Goal: Complete application form: Complete application form

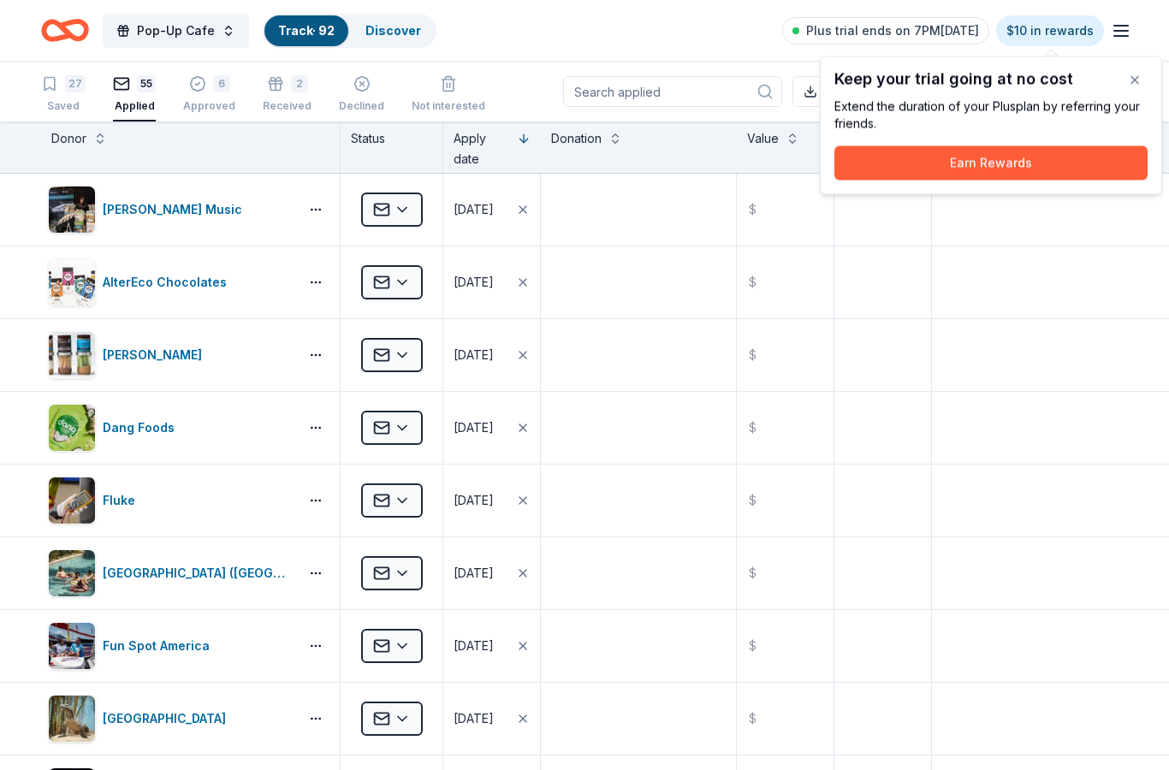
scroll to position [69, 0]
click at [88, 12] on icon "Home" at bounding box center [65, 30] width 48 height 40
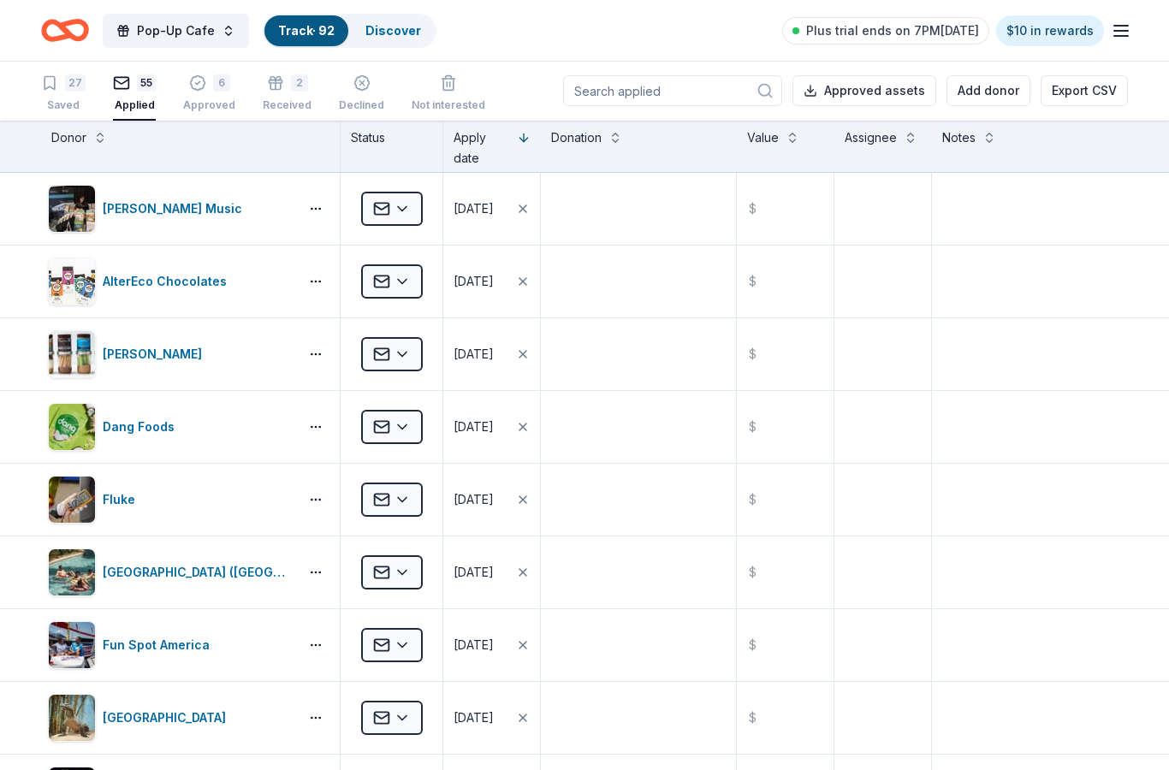
click at [88, 13] on icon "Home" at bounding box center [65, 30] width 48 height 40
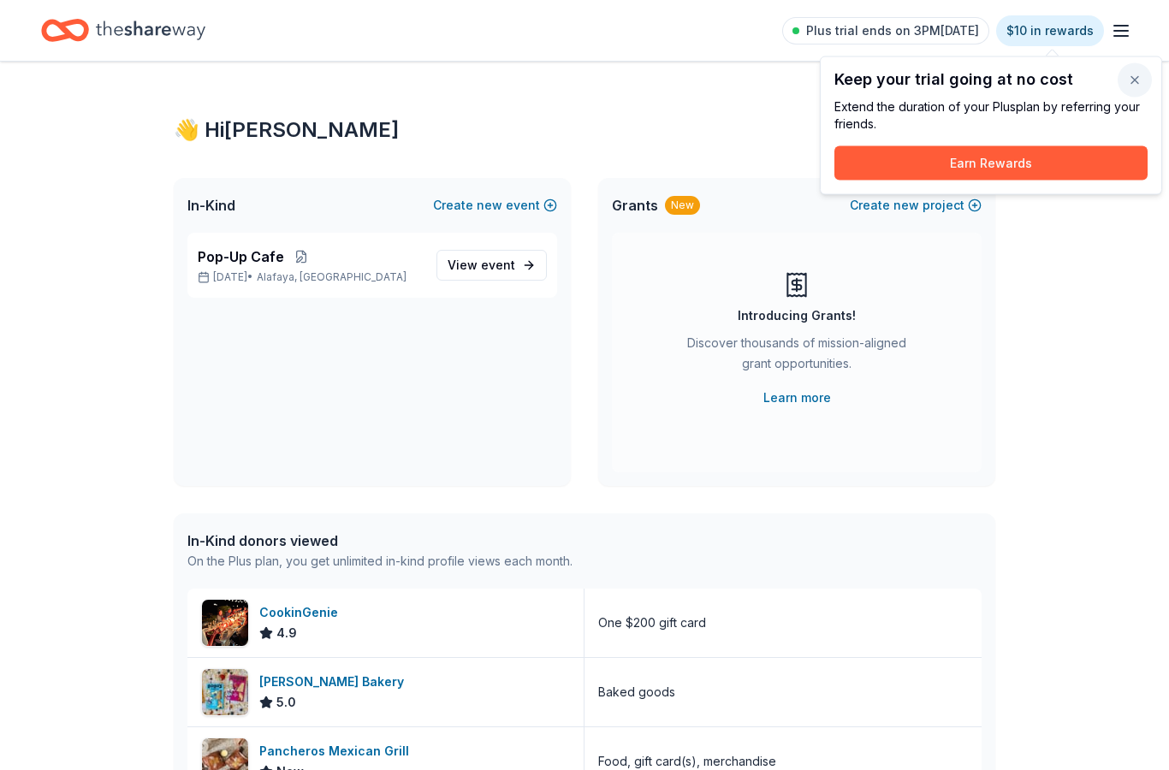
click at [1127, 81] on button "button" at bounding box center [1135, 80] width 34 height 34
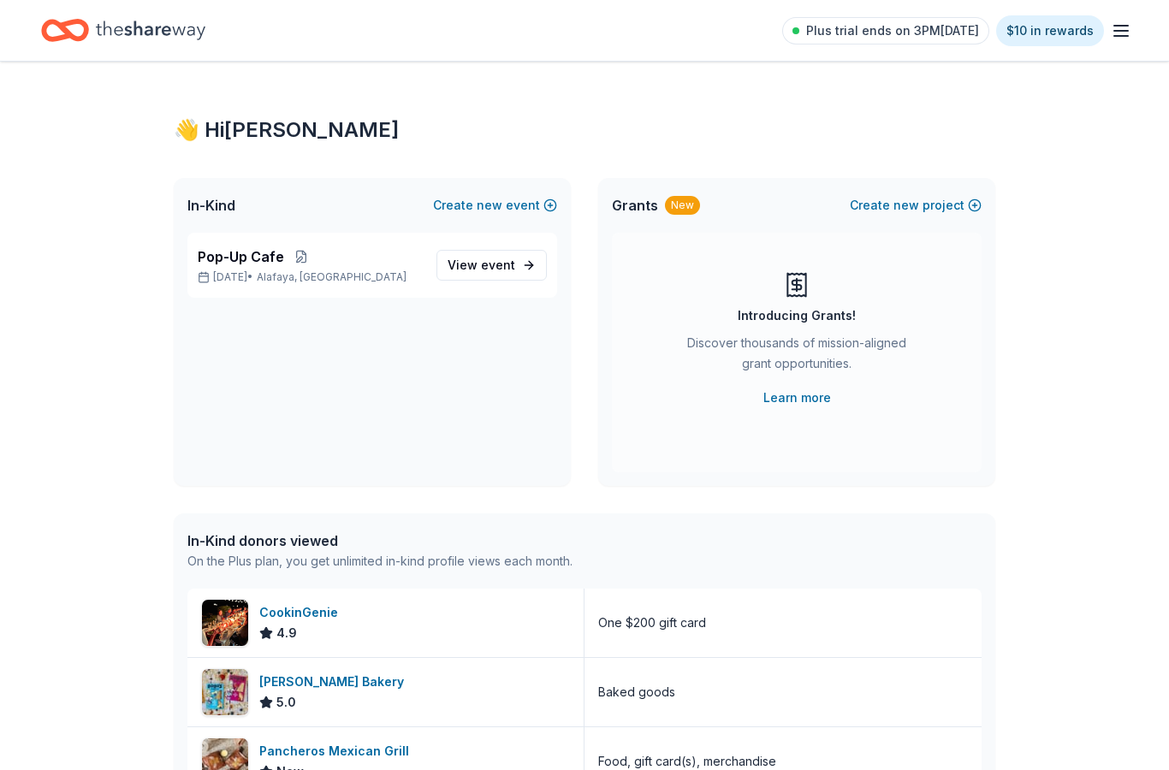
click at [160, 27] on icon "Home" at bounding box center [151, 30] width 110 height 19
click at [324, 615] on div "CookinGenie" at bounding box center [302, 613] width 86 height 21
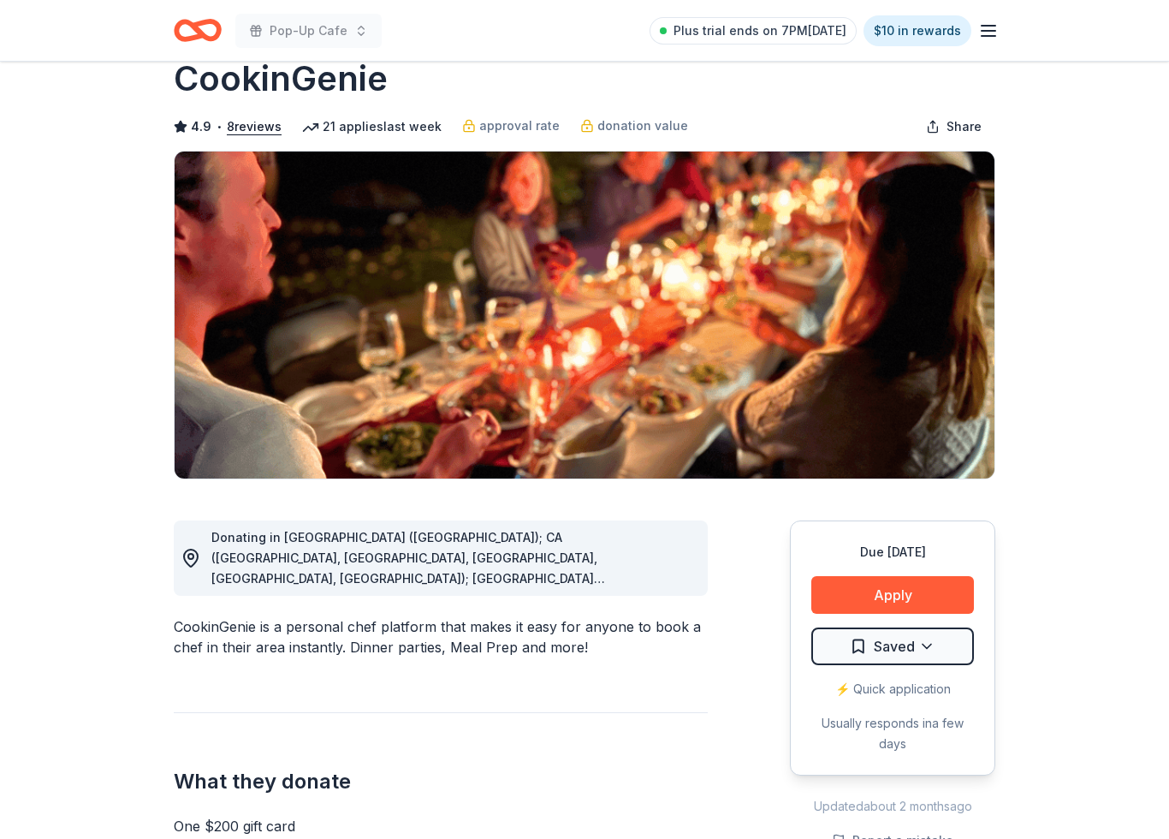
scroll to position [43, 0]
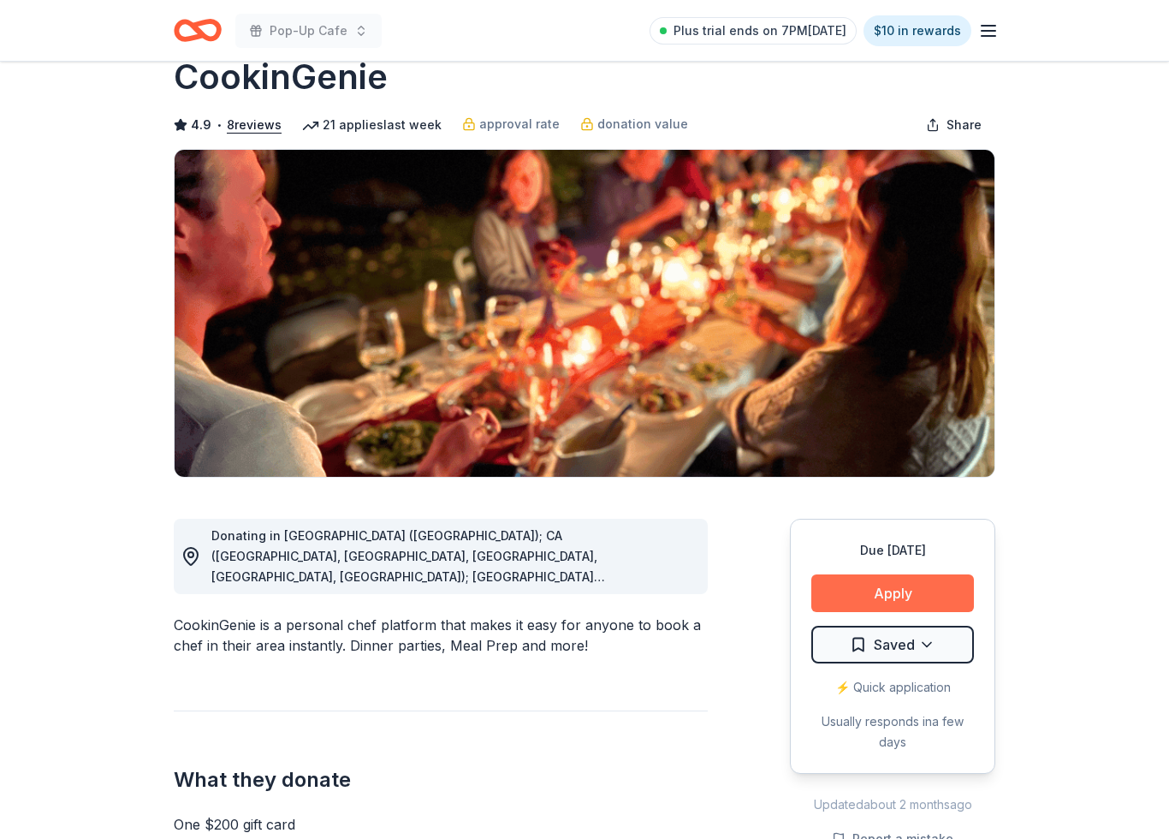
click at [938, 596] on button "Apply" at bounding box center [893, 593] width 163 height 38
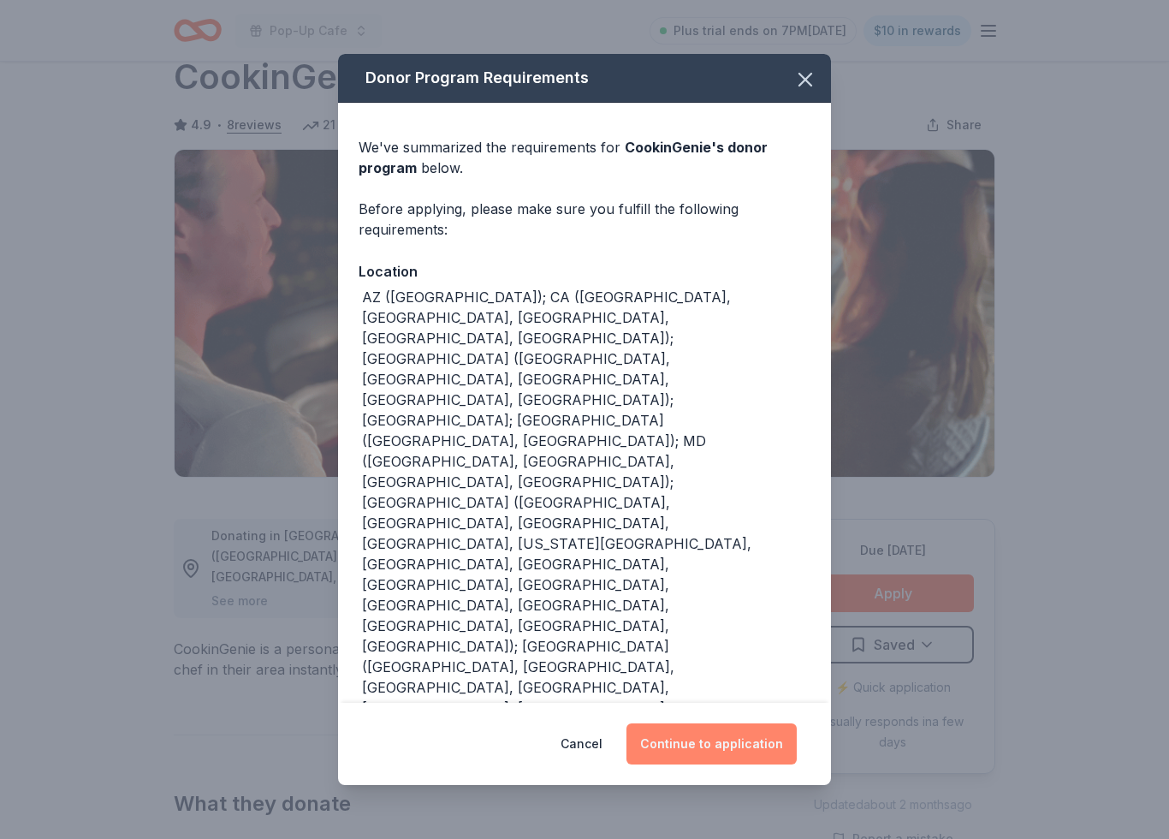
click at [782, 735] on button "Continue to application" at bounding box center [712, 743] width 170 height 41
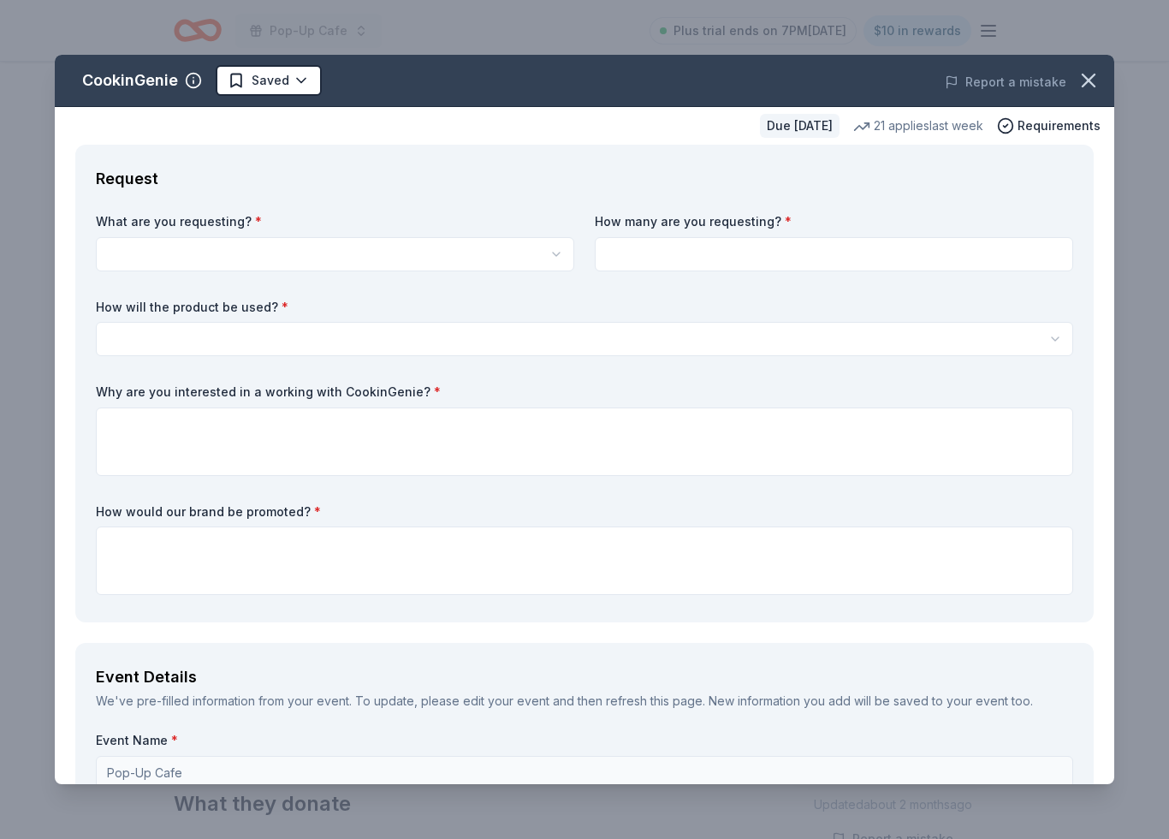
click at [488, 269] on button "button" at bounding box center [335, 254] width 479 height 34
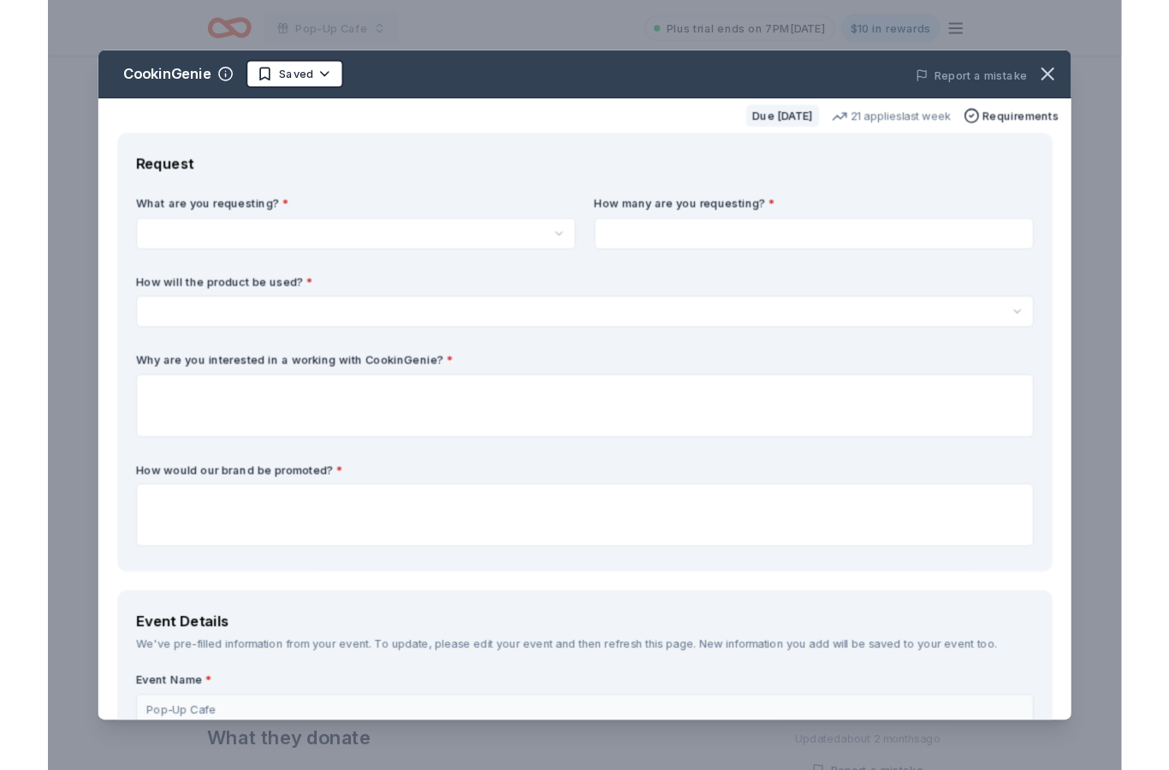
scroll to position [0, 0]
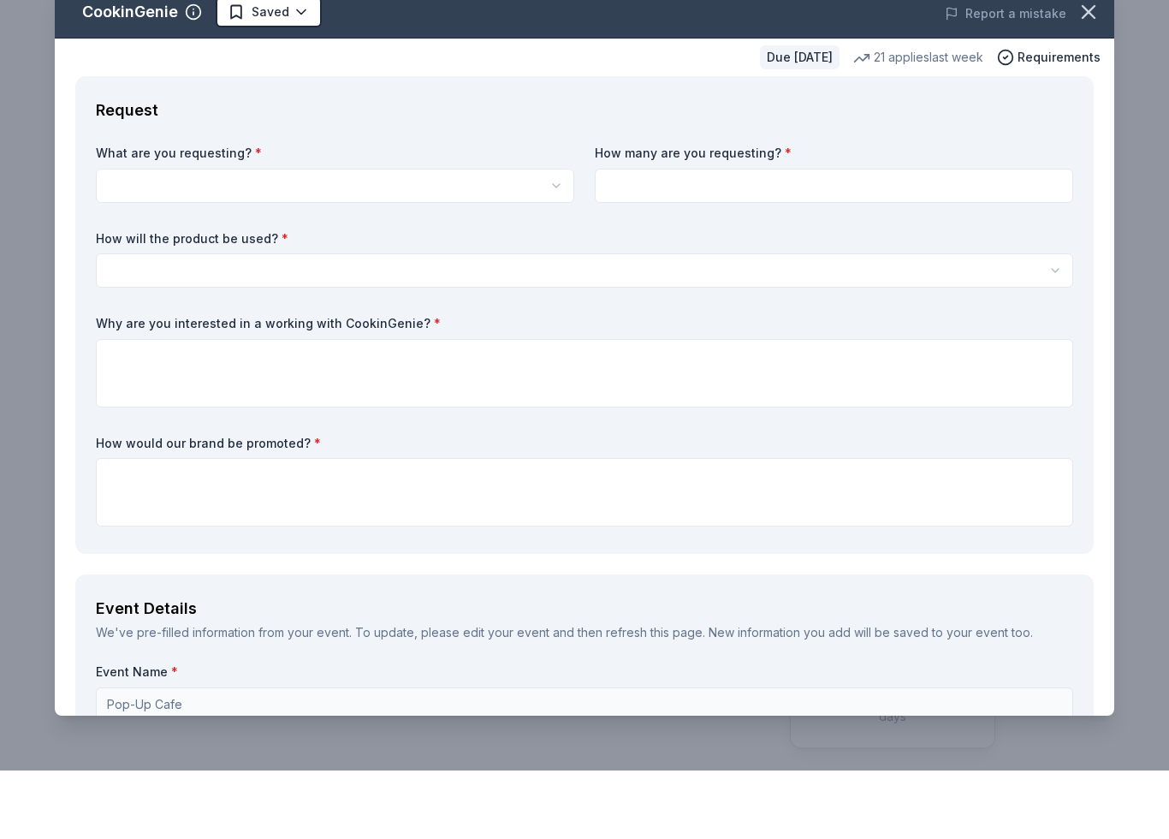
click at [534, 237] on button "button" at bounding box center [335, 254] width 479 height 34
click at [487, 278] on div "One $200 gift card" at bounding box center [336, 293] width 472 height 31
select select "One $200 gift card"
click at [849, 237] on input at bounding box center [834, 254] width 479 height 34
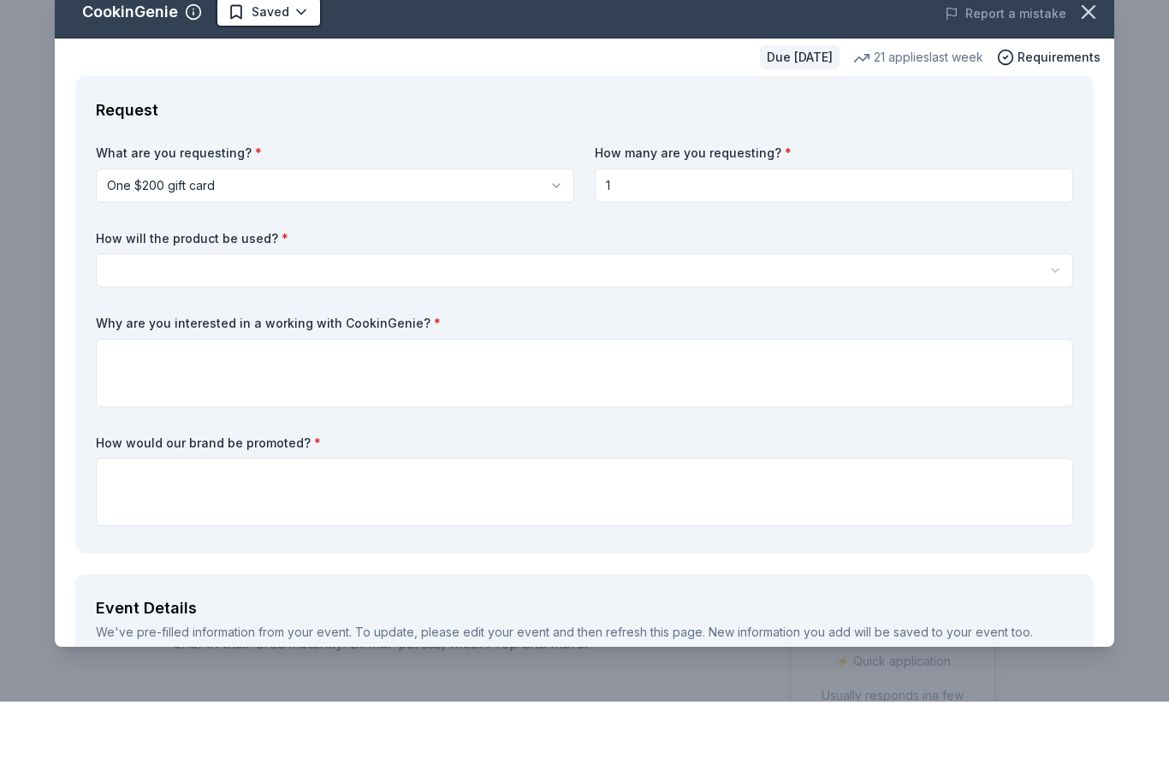
type input "1"
click at [812, 322] on button "button" at bounding box center [585, 339] width 978 height 34
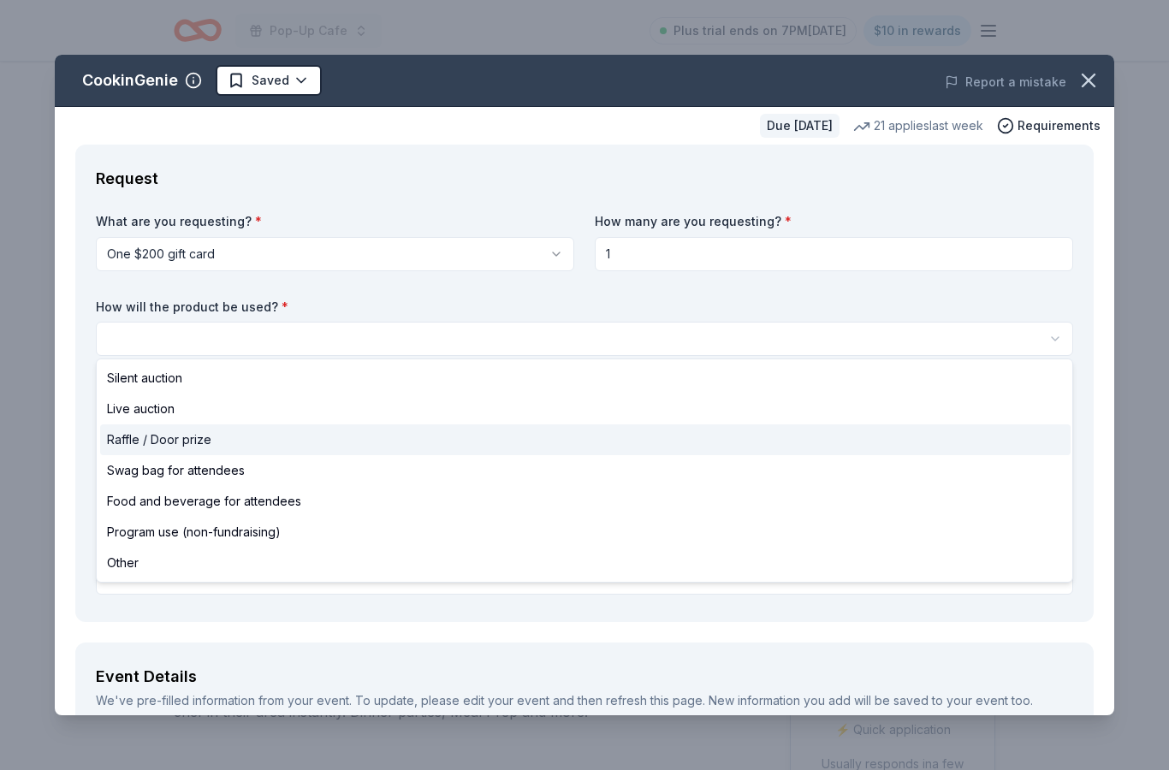
click at [205, 440] on span "Raffle / Door prize" at bounding box center [159, 440] width 104 height 21
select select "raffleDoorPrize"
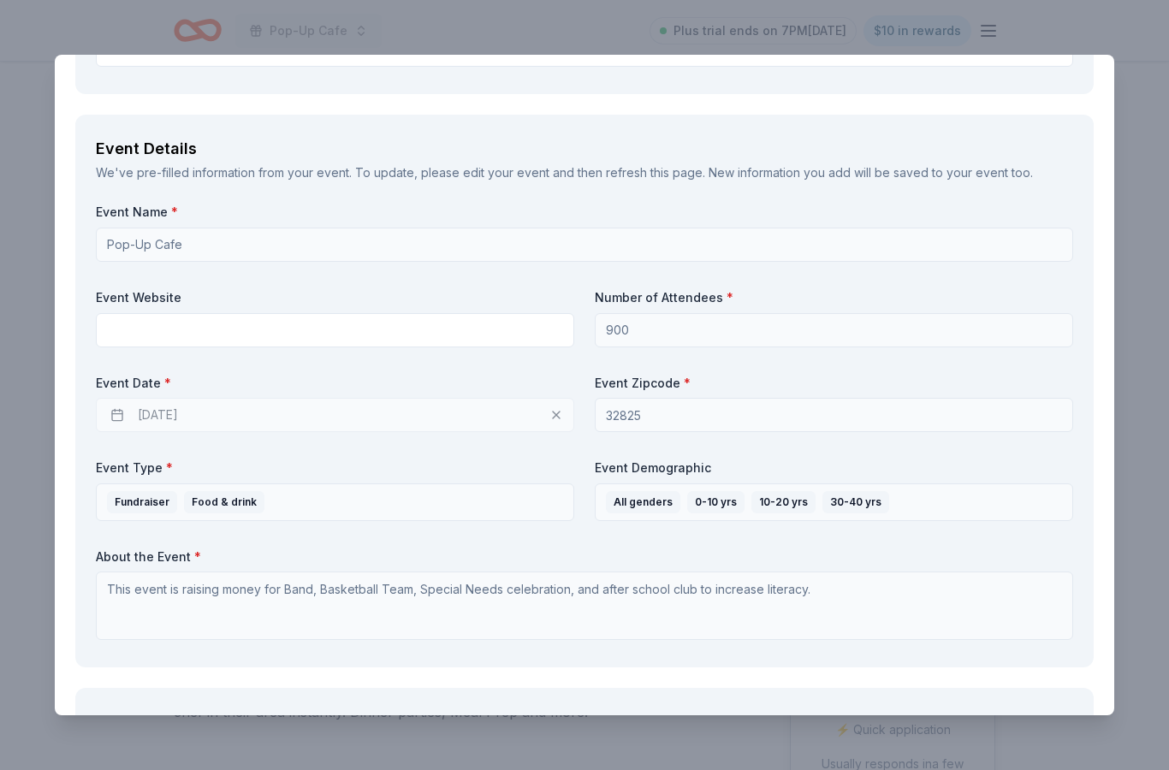
scroll to position [532, 0]
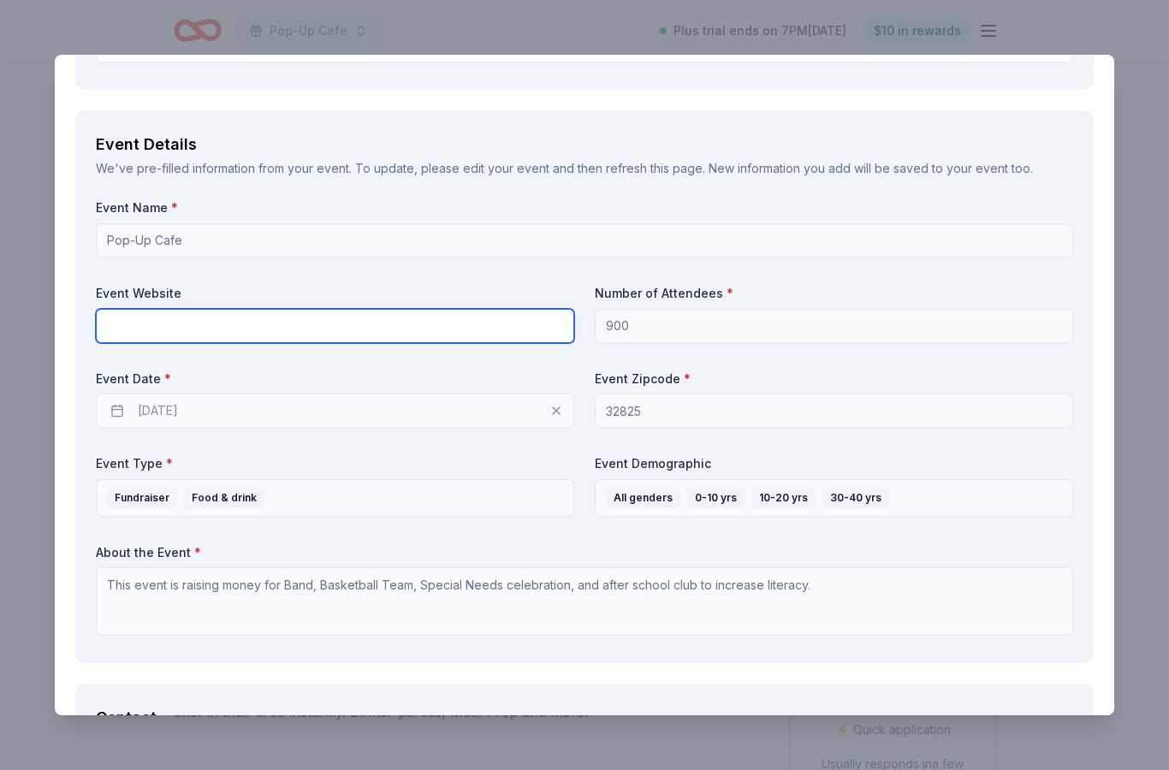
click at [500, 313] on input "text" at bounding box center [335, 326] width 479 height 34
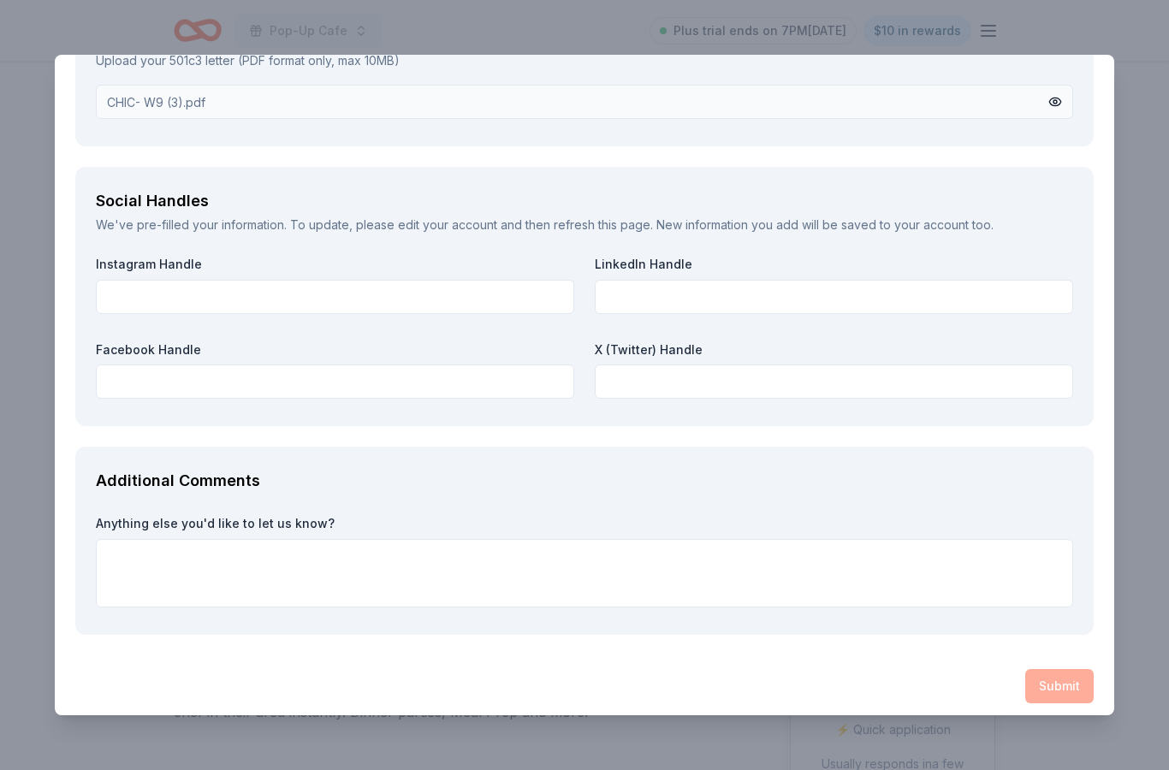
scroll to position [1989, 0]
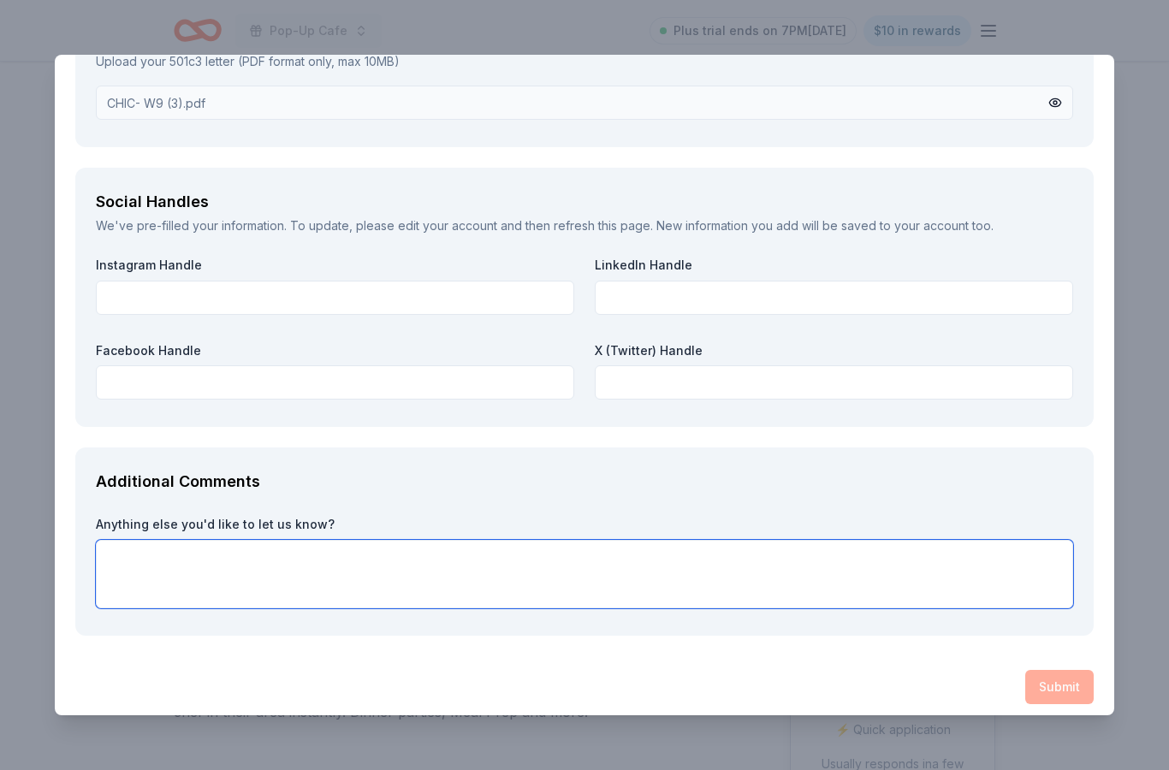
click at [502, 579] on textarea at bounding box center [585, 574] width 978 height 68
paste textarea "Thank you for considering a donation. Your generosity will help us build a stro…"
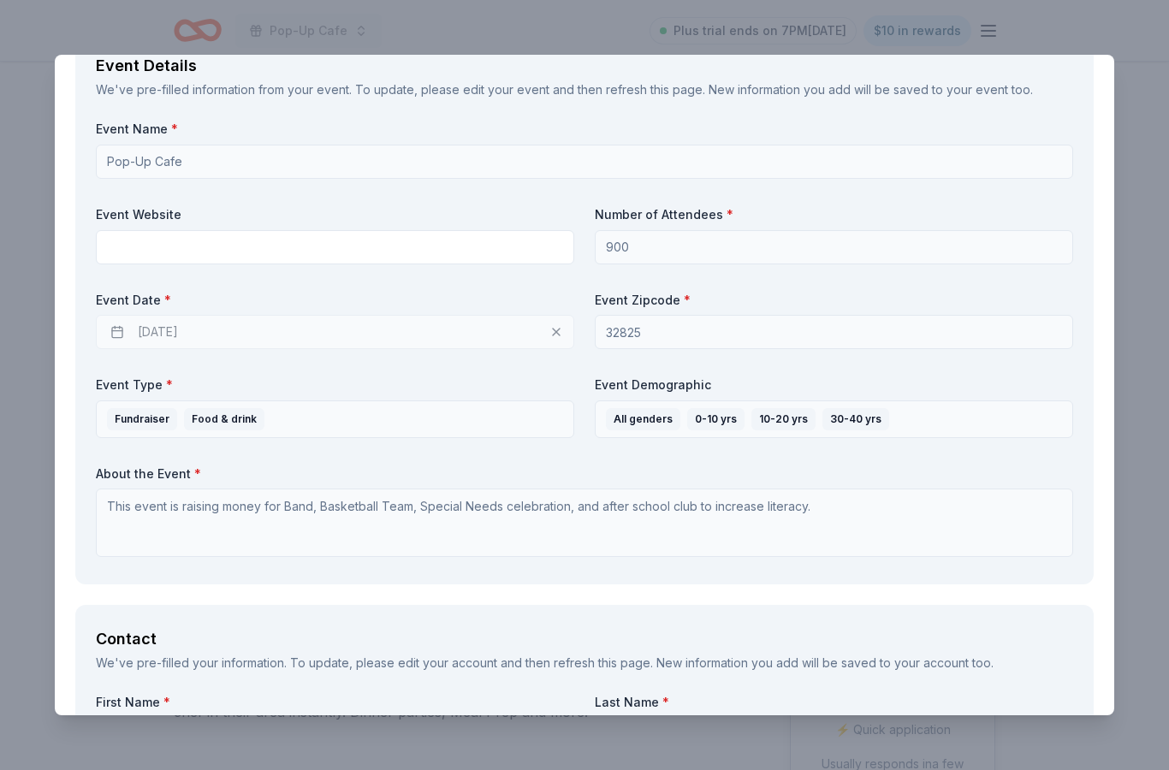
scroll to position [612, 0]
type textarea "Thank you for considering a donation. Your generosity will help us build a stro…"
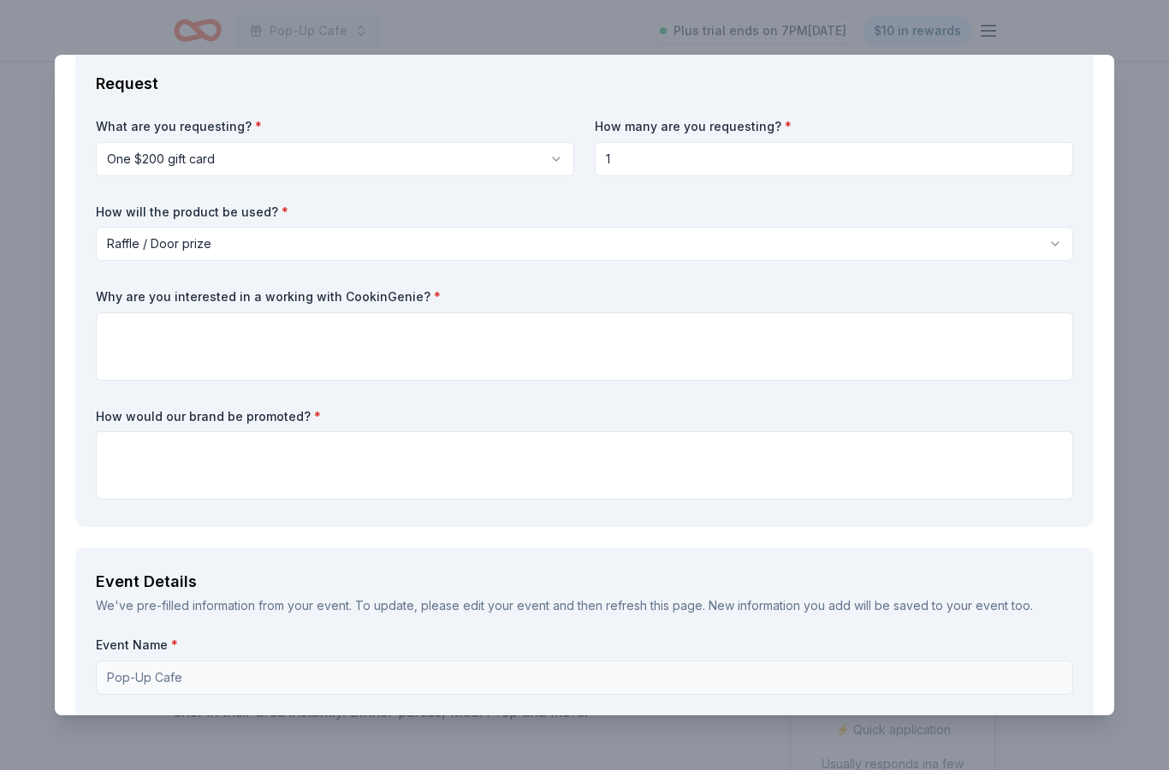
scroll to position [94, 0]
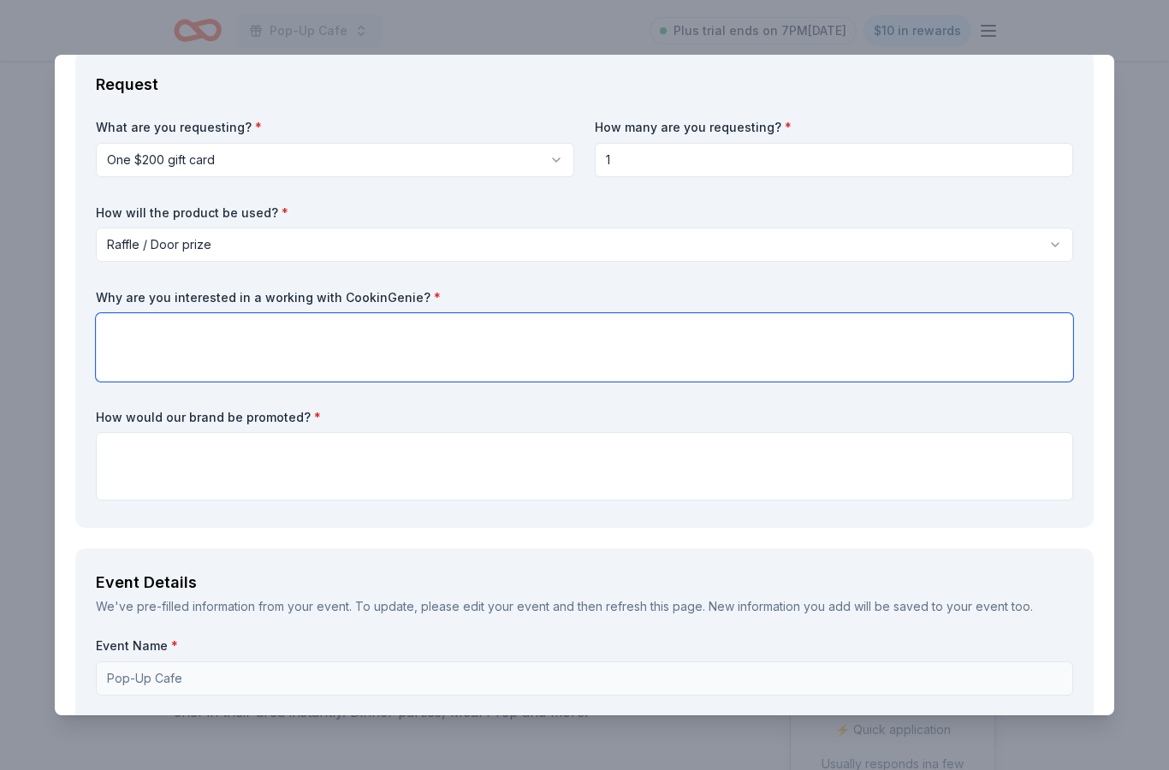
click at [562, 345] on textarea at bounding box center [585, 347] width 978 height 68
paste textarea "We’re excited to host a Pop-Up Cafe event at our school, transforming a space i…"
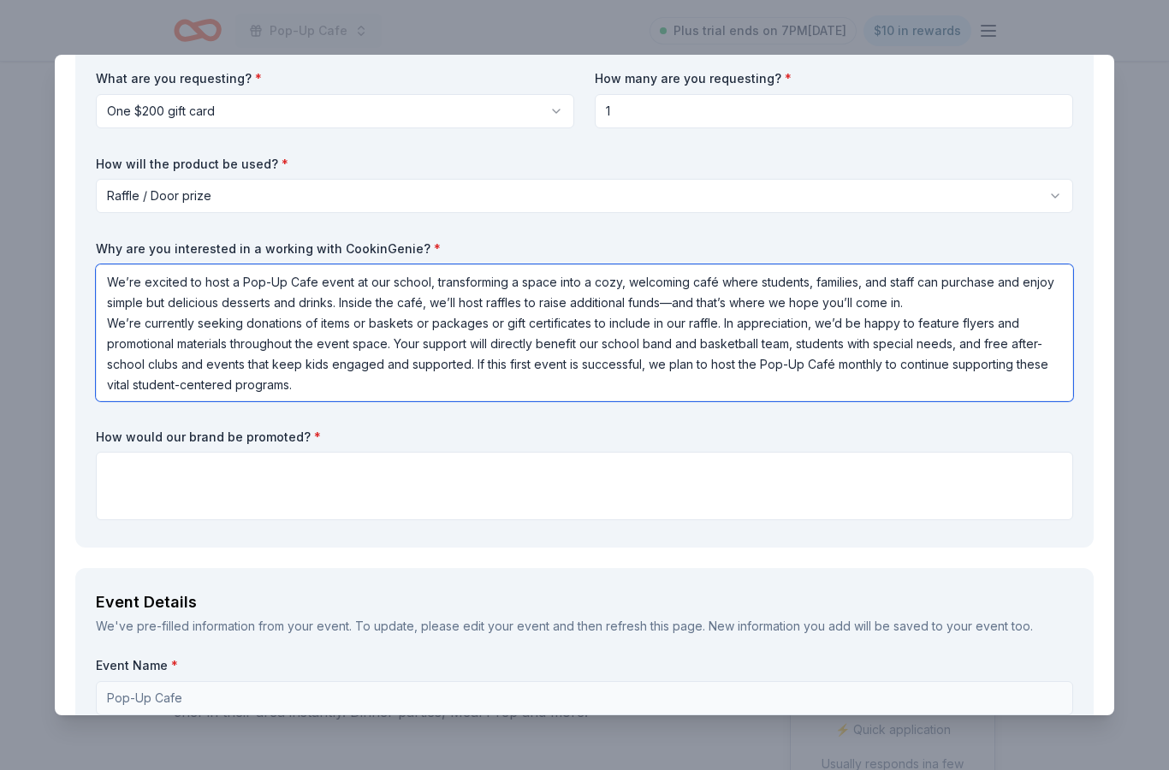
scroll to position [146, 0]
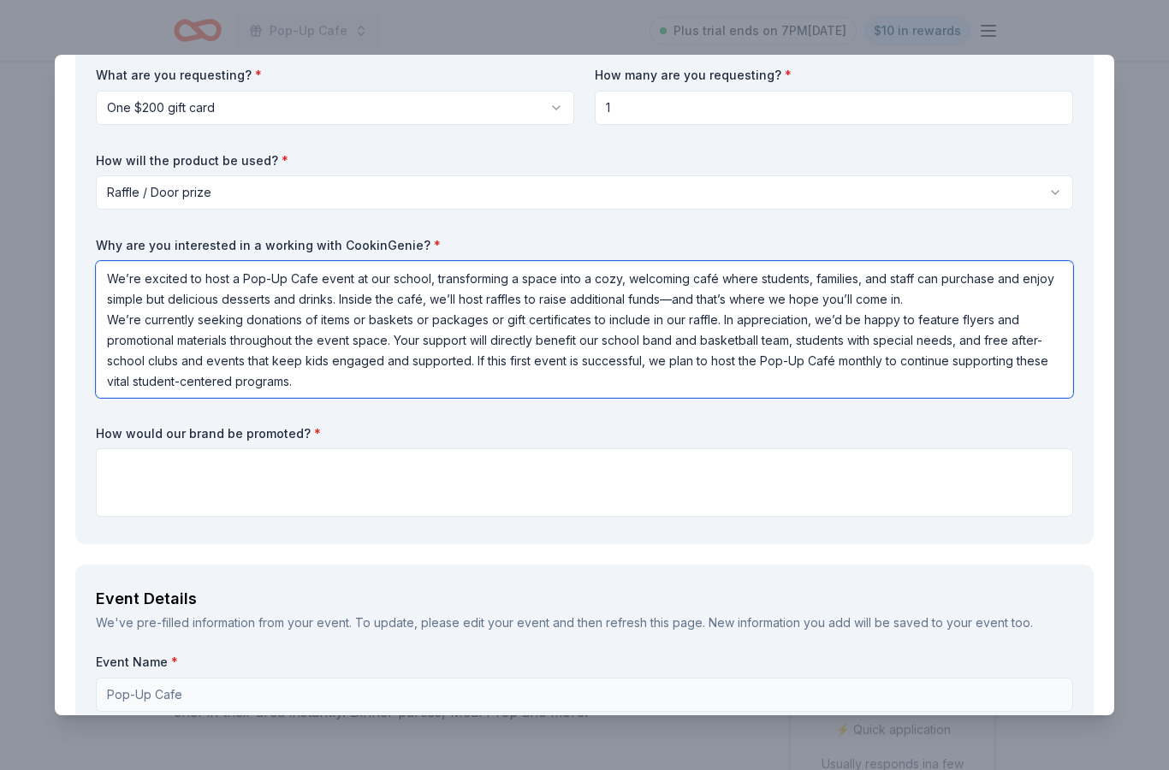
type textarea "We’re excited to host a Pop-Up Cafe event at our school, transforming a space i…"
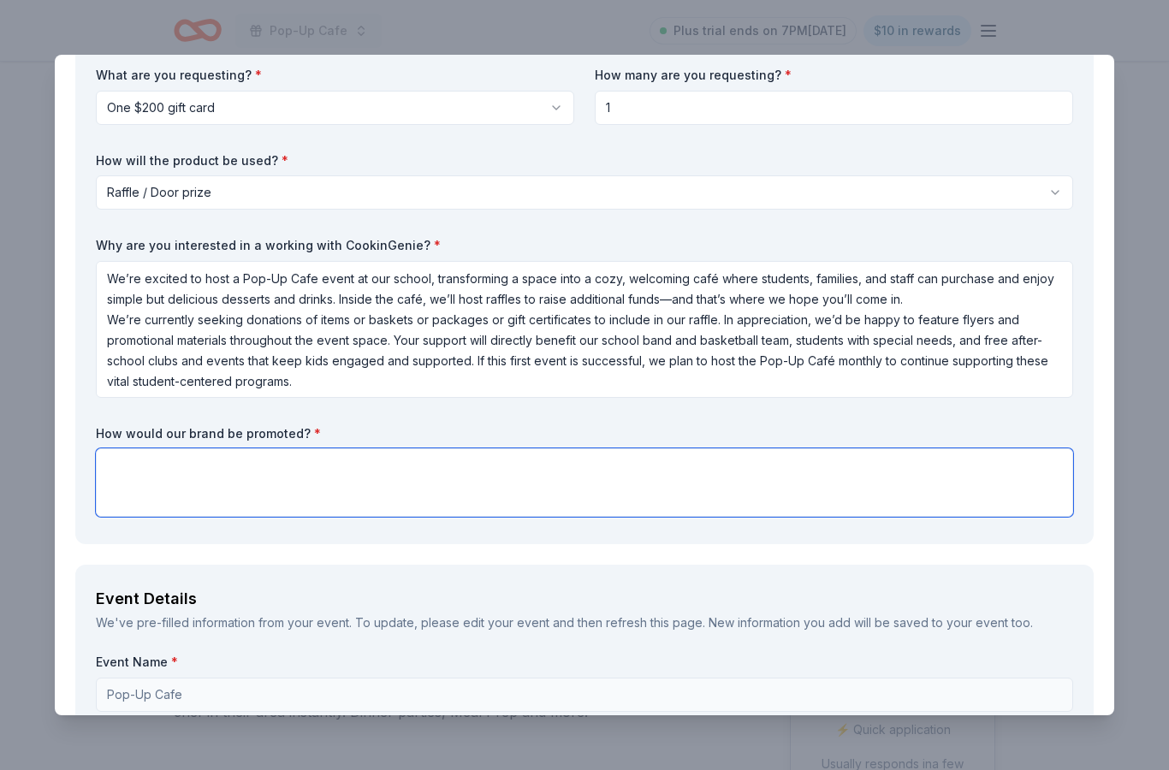
click at [717, 467] on textarea at bounding box center [585, 483] width 978 height 68
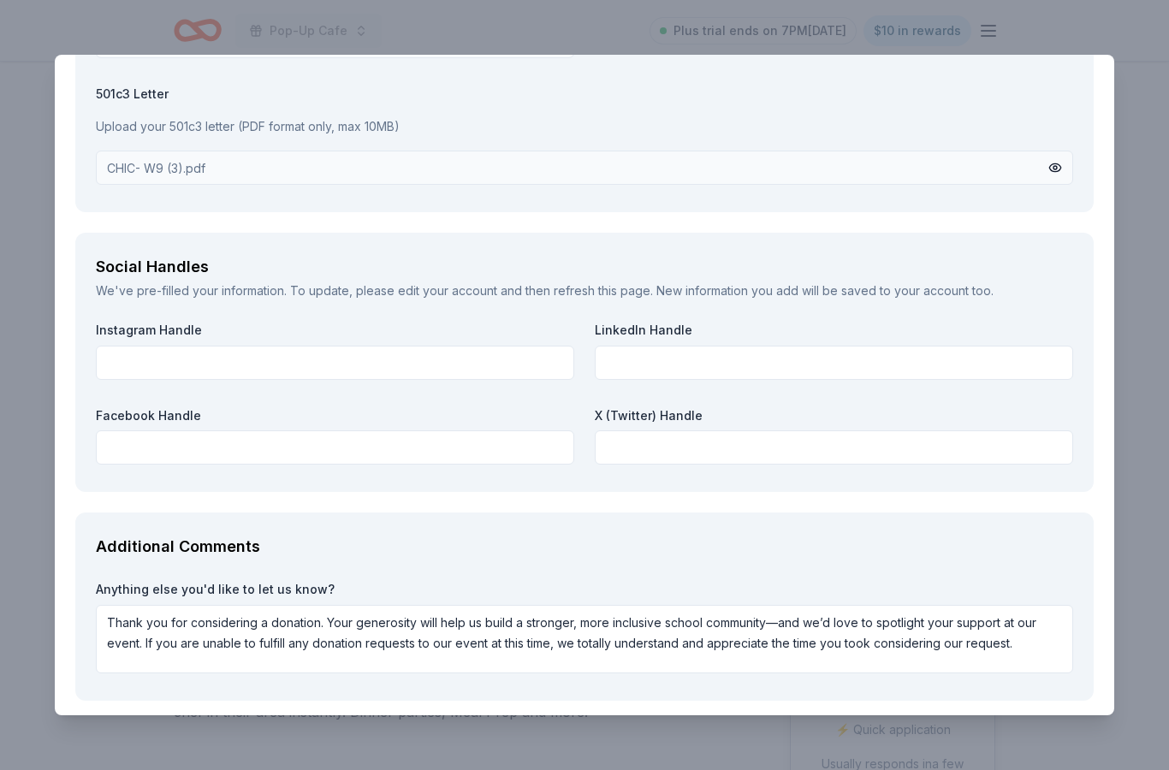
scroll to position [1989, 0]
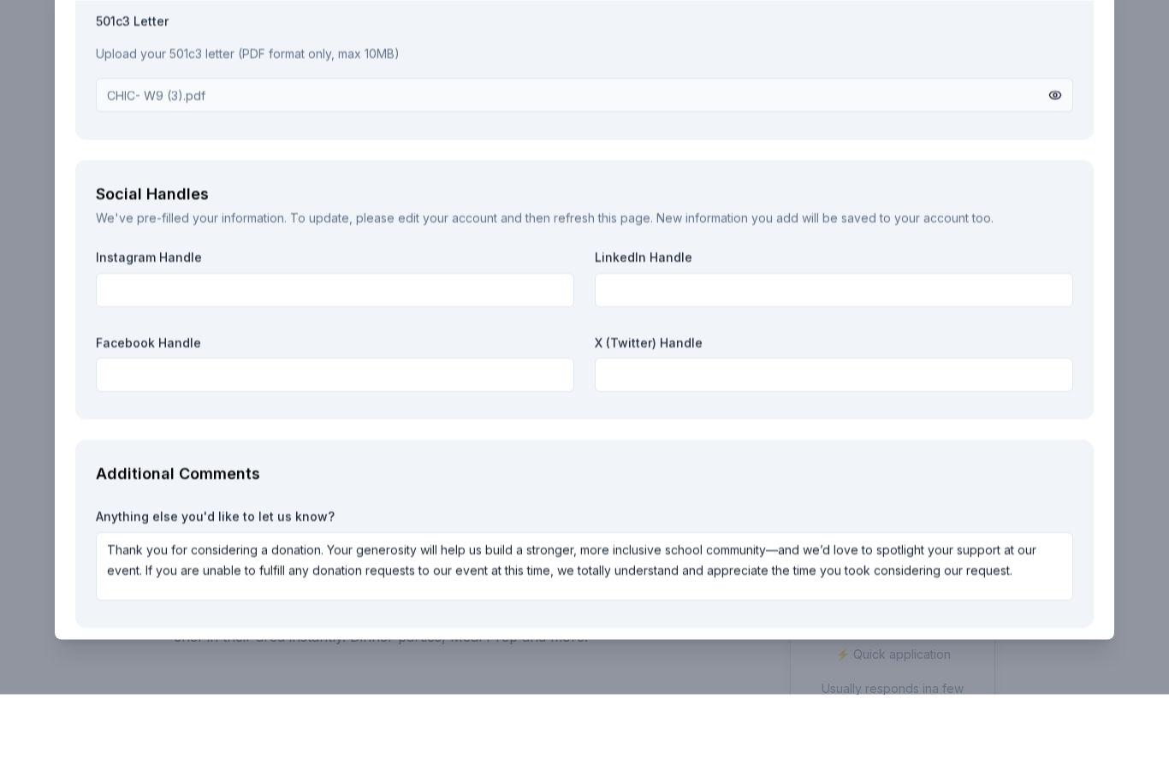
type textarea "We would have any promotional items you send in our even space, but we would al…"
click at [1079, 739] on button "Submit" at bounding box center [1060, 756] width 68 height 34
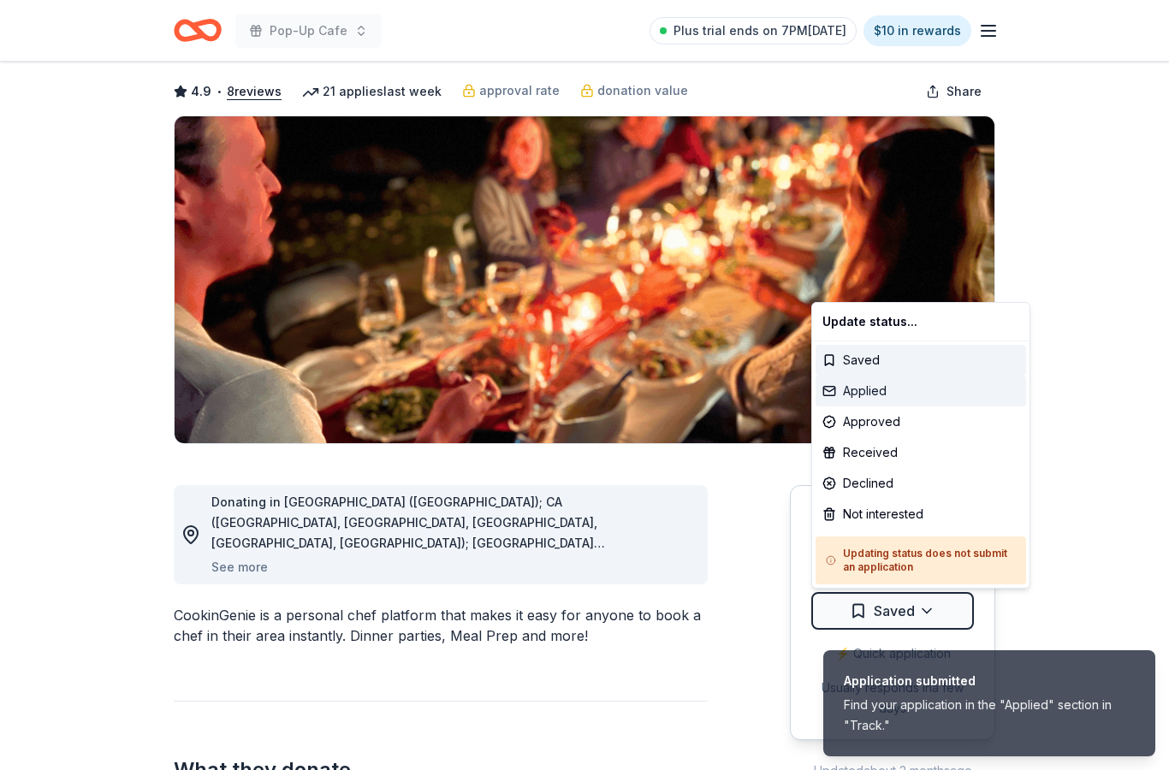
click at [888, 387] on div "Applied" at bounding box center [921, 391] width 211 height 31
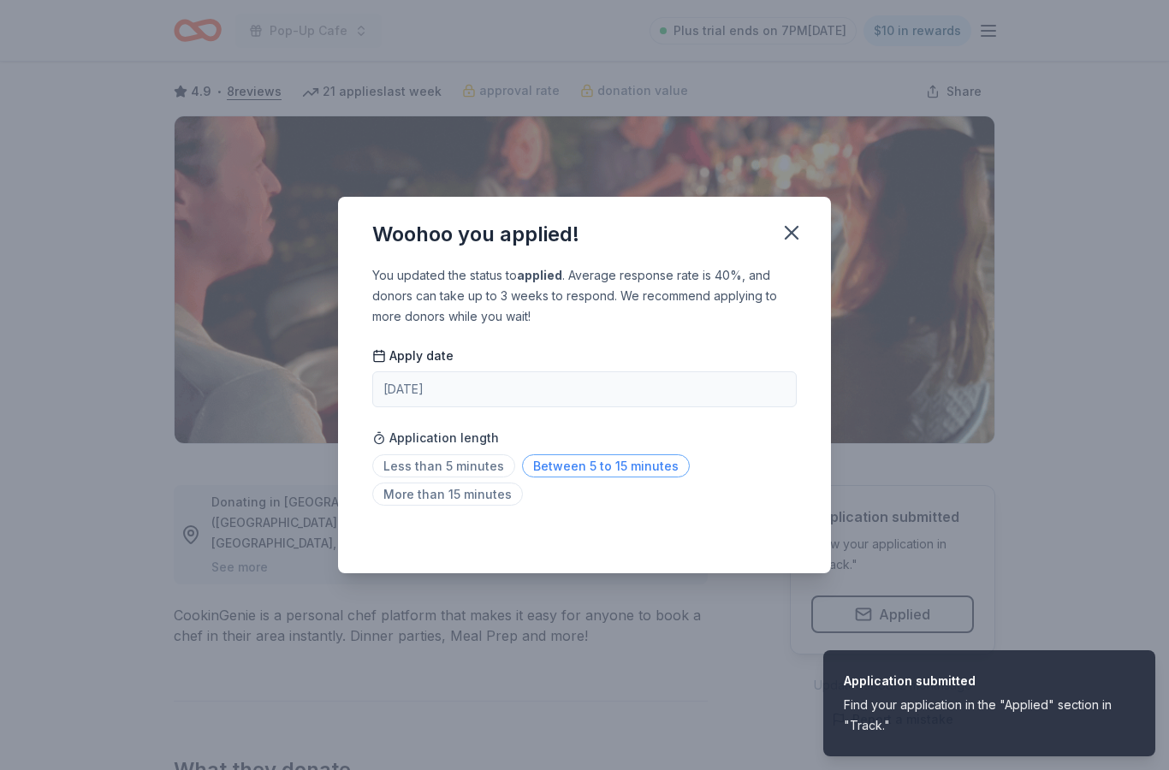
click at [574, 478] on span "Between 5 to 15 minutes" at bounding box center [606, 466] width 168 height 23
click at [797, 245] on icon "button" at bounding box center [792, 233] width 24 height 24
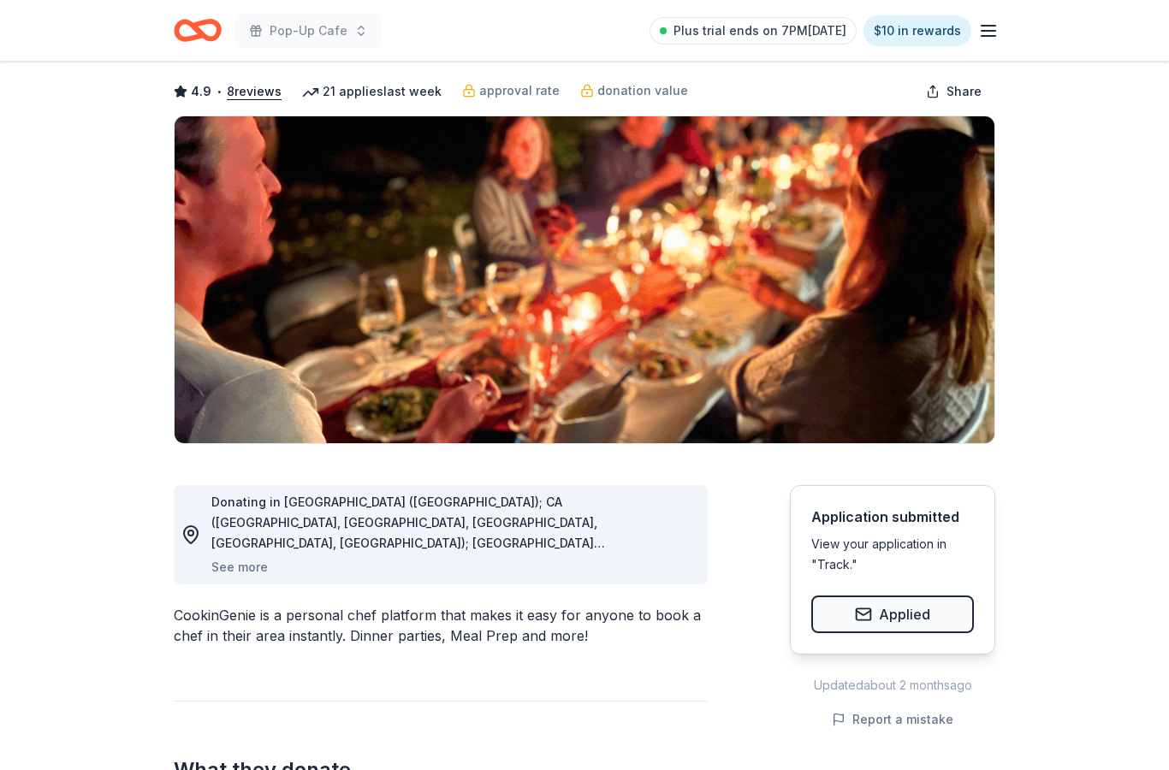
scroll to position [0, 0]
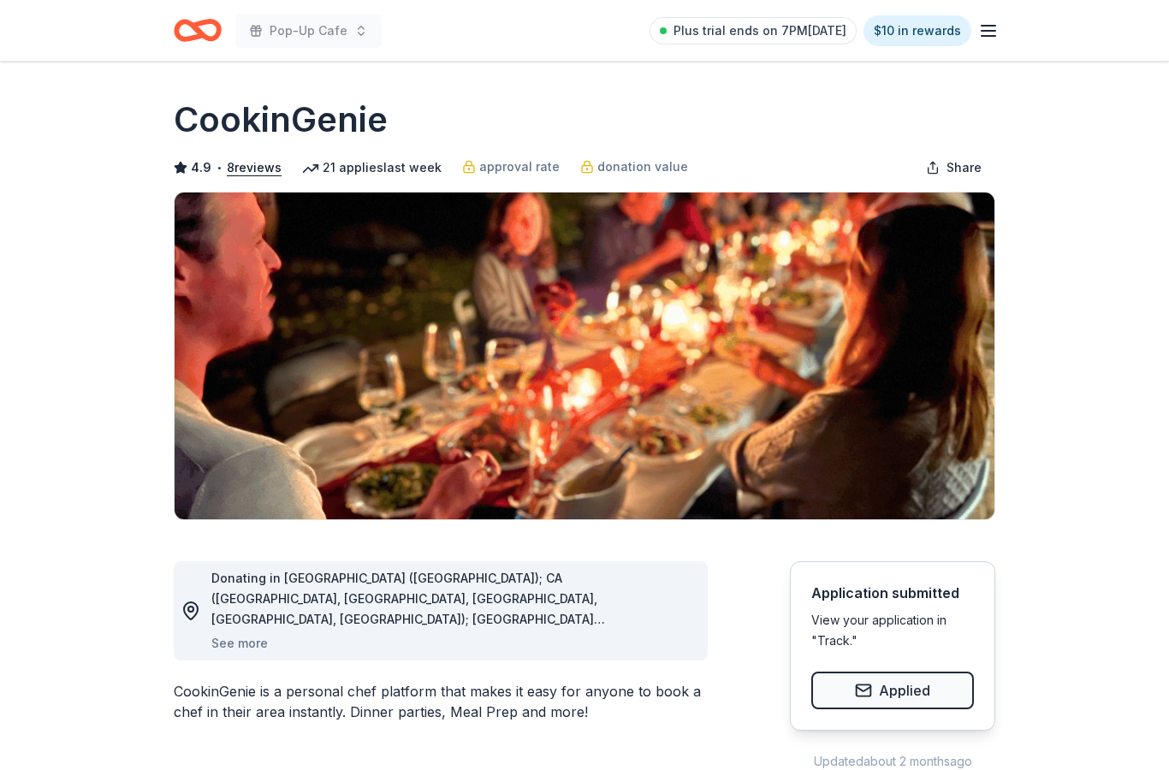
click at [199, 6] on div "Pop-Up Cafe Plus trial ends on 7PM[DATE] $10 in rewards" at bounding box center [584, 30] width 877 height 61
click at [195, 19] on icon "Home" at bounding box center [198, 30] width 48 height 40
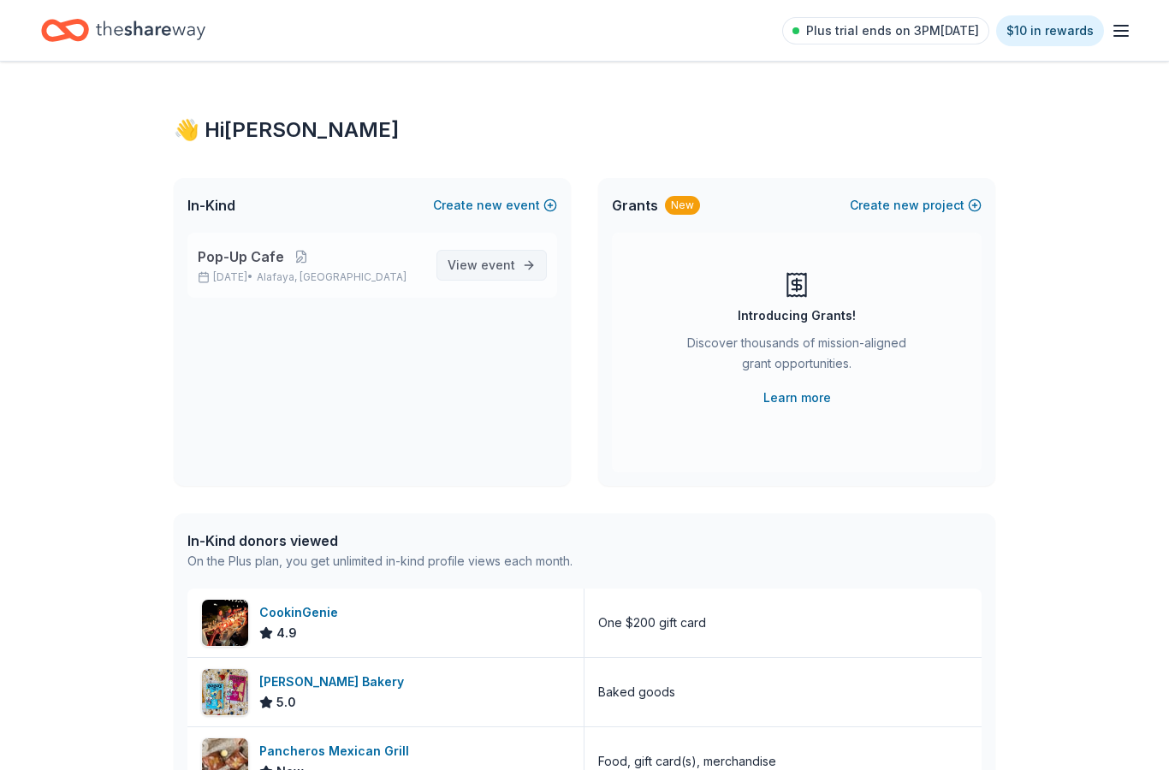
click at [509, 263] on span "event" at bounding box center [498, 265] width 34 height 15
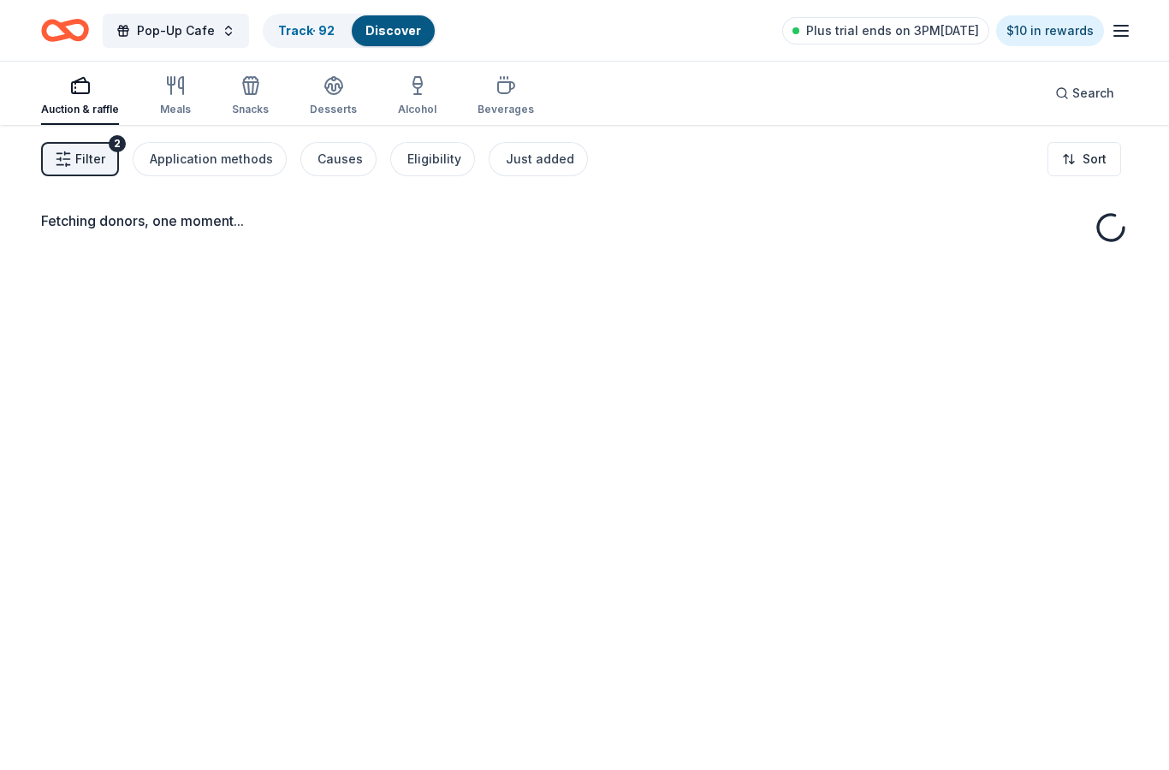
click at [93, 152] on span "Filter" at bounding box center [90, 159] width 30 height 21
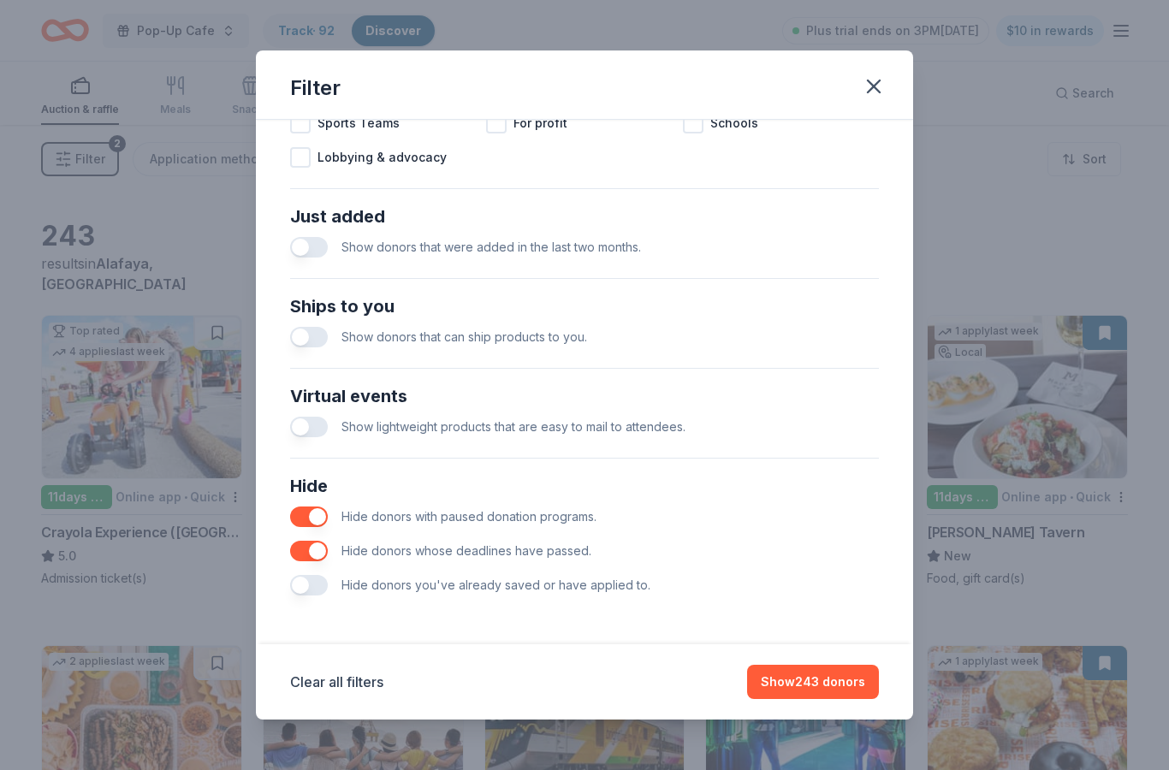
scroll to position [604, 0]
click at [318, 596] on button "button" at bounding box center [309, 585] width 38 height 21
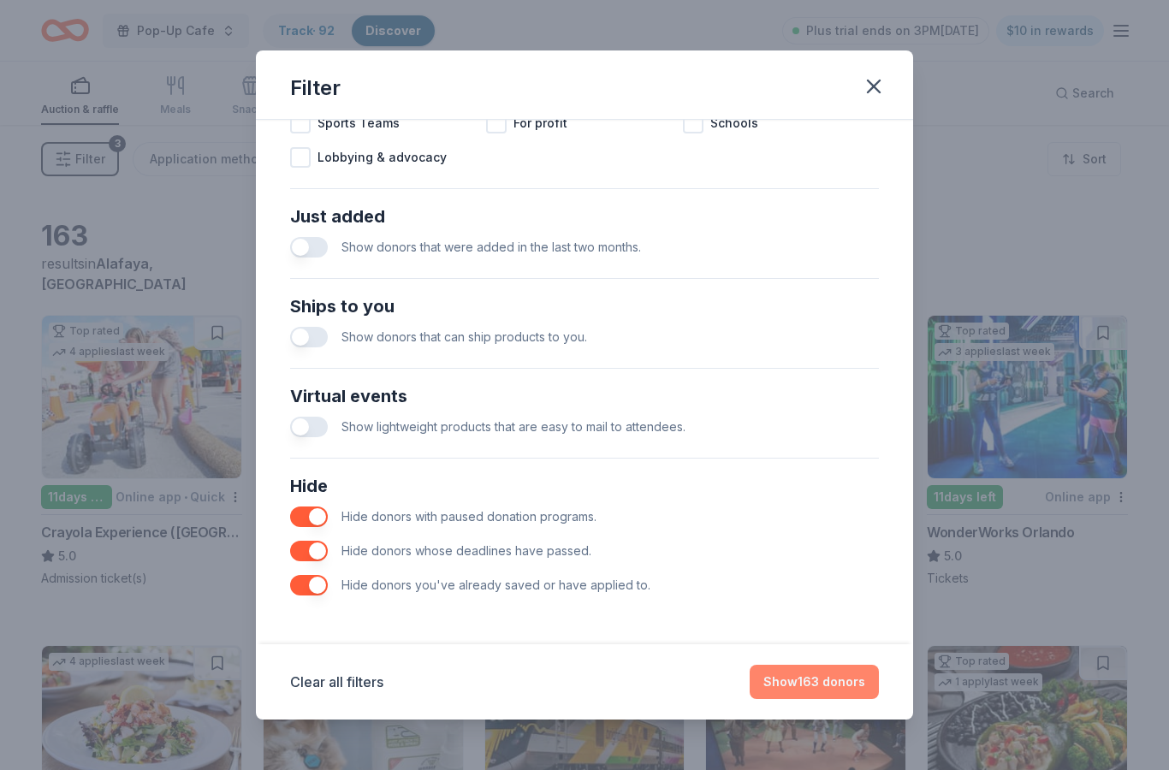
click at [843, 685] on button "Show 163 donors" at bounding box center [814, 682] width 129 height 34
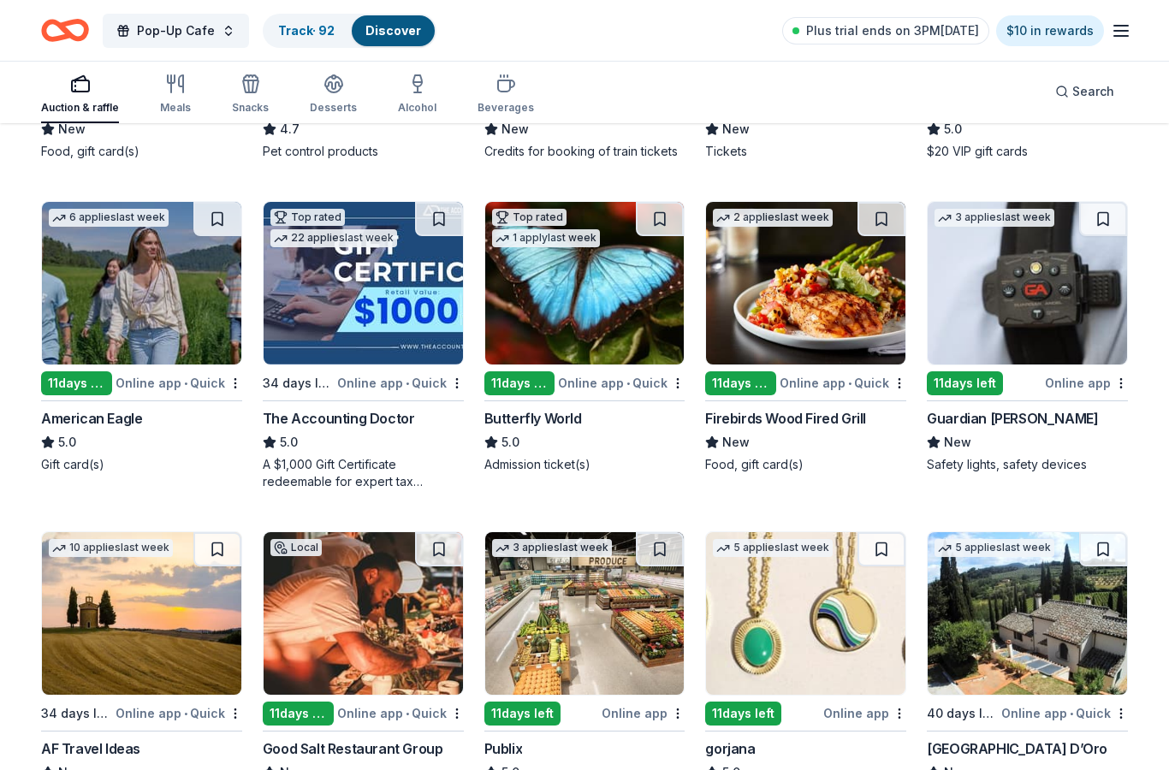
scroll to position [758, 0]
click at [1055, 336] on img at bounding box center [1027, 283] width 199 height 163
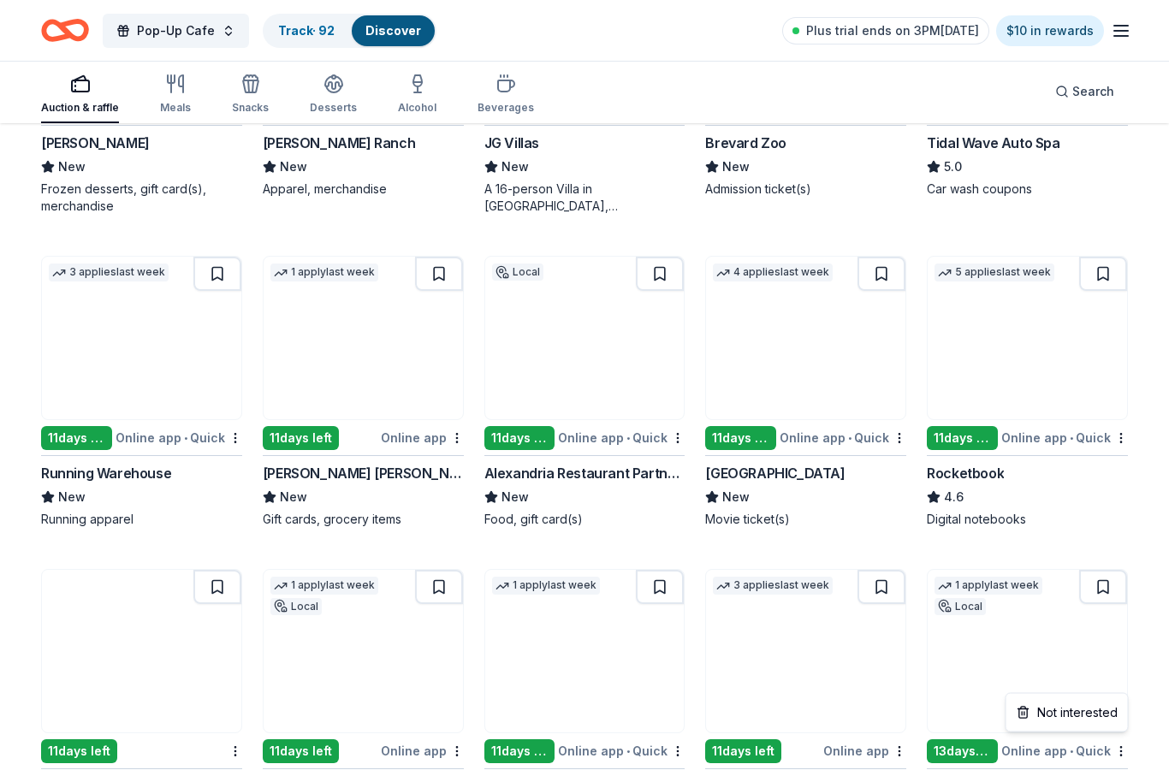
scroll to position [2093, 0]
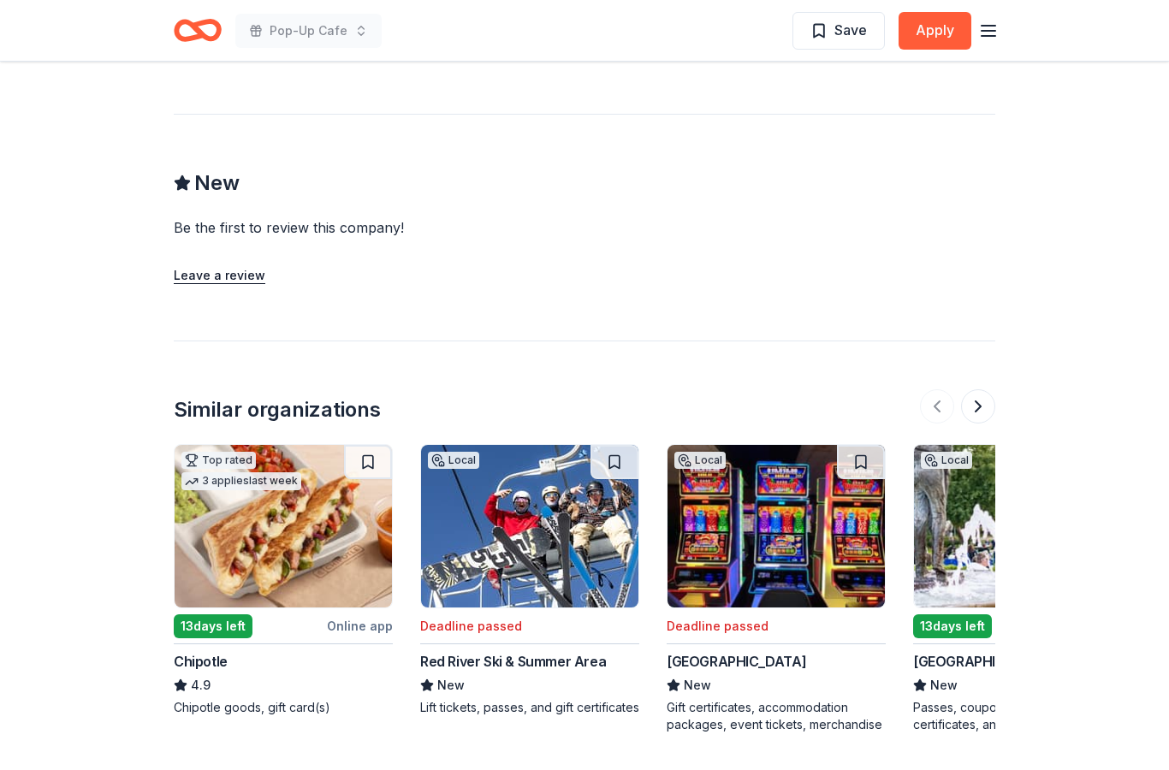
scroll to position [1388, 0]
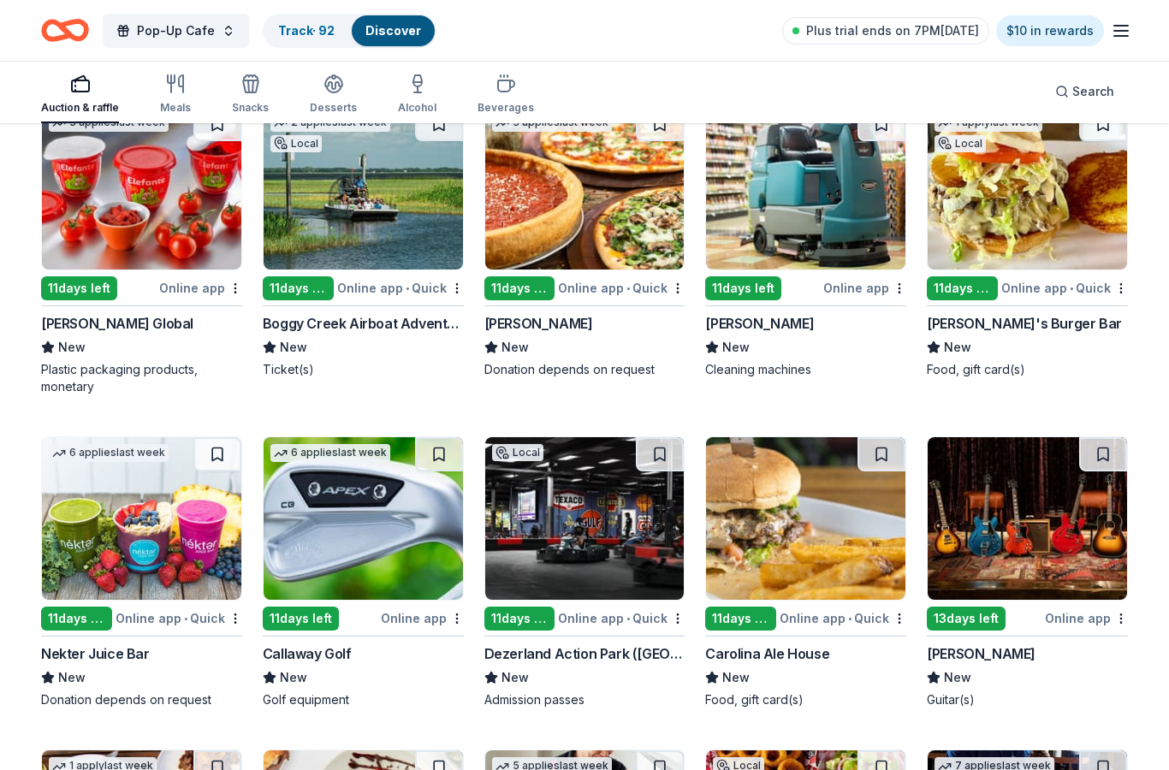
scroll to position [3477, 0]
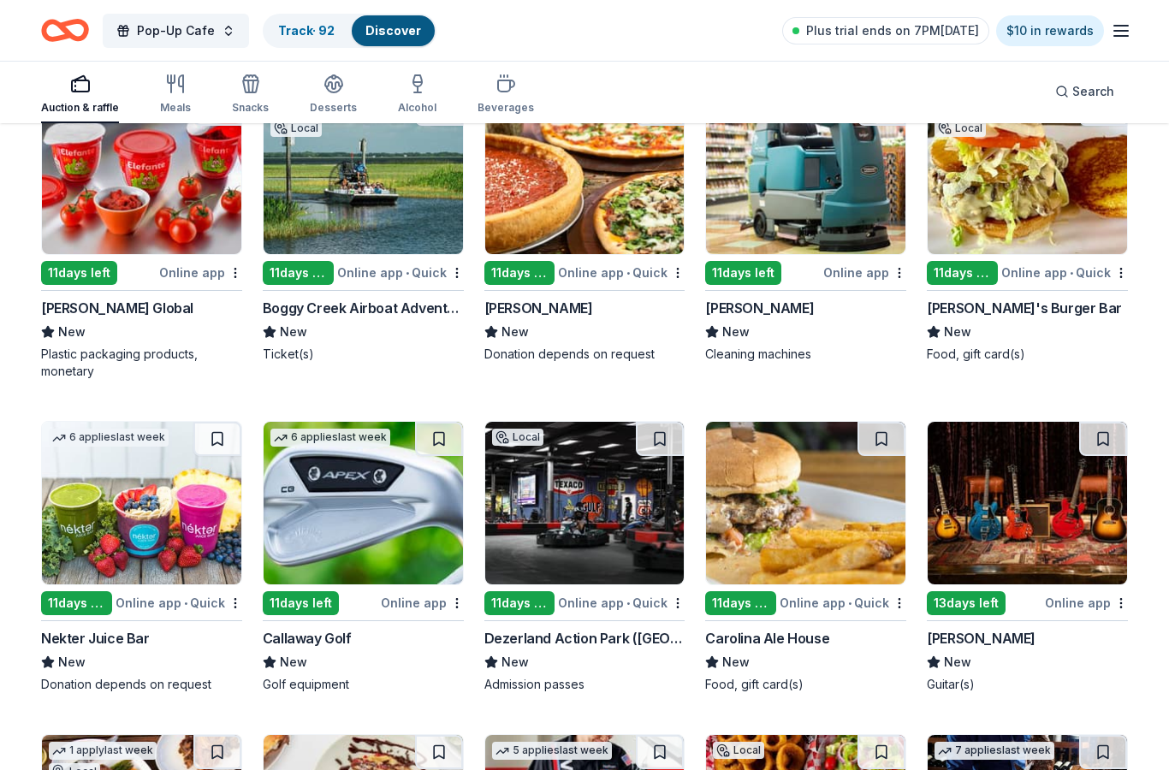
click at [167, 204] on img at bounding box center [141, 173] width 199 height 163
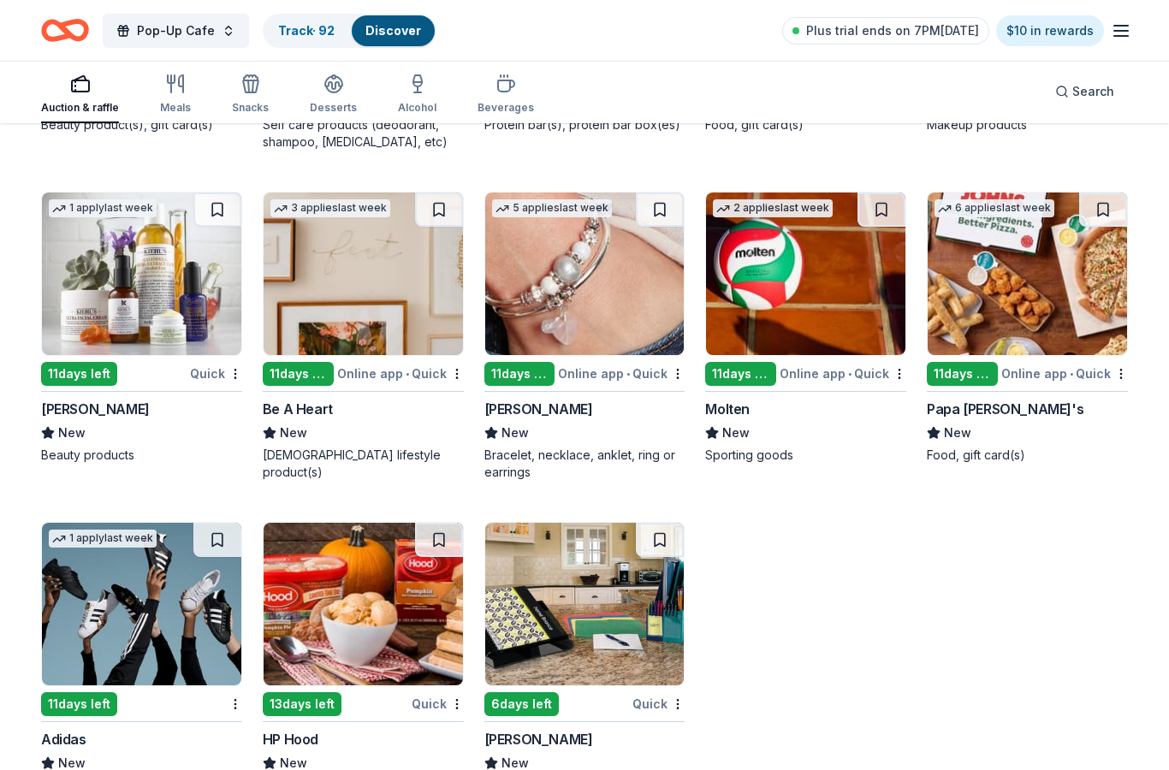
scroll to position [10203, 0]
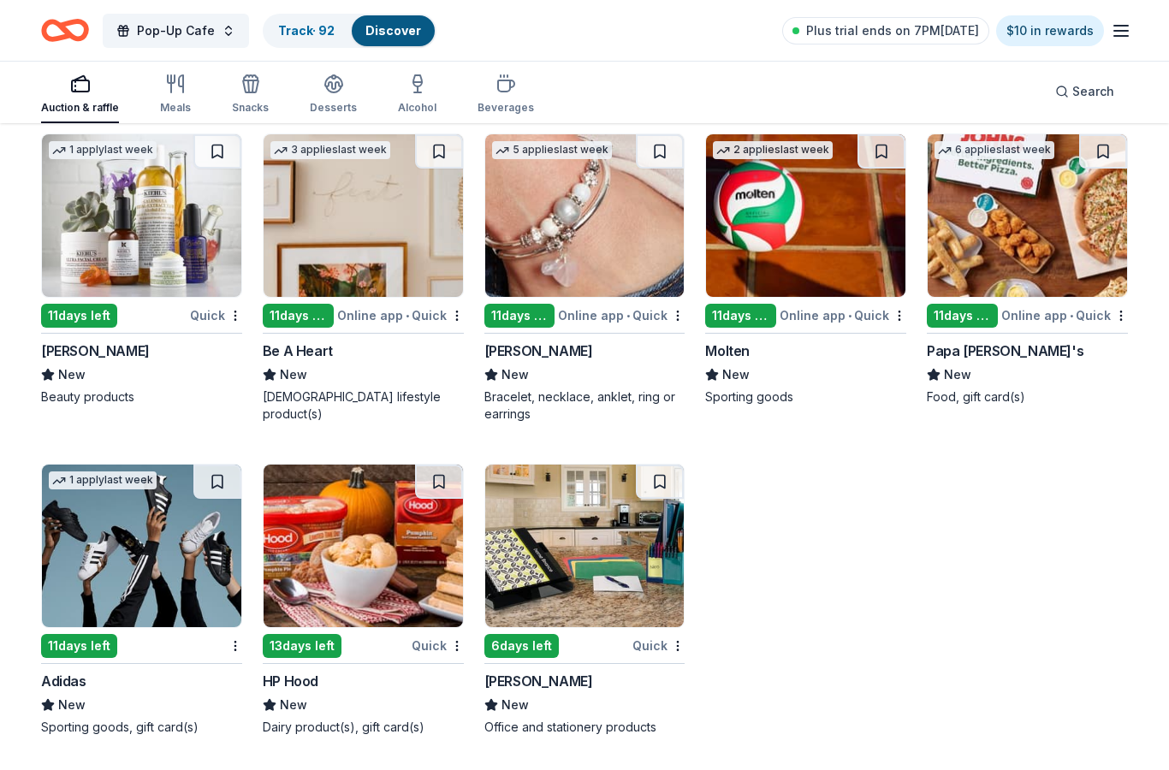
click at [401, 569] on img at bounding box center [363, 546] width 199 height 163
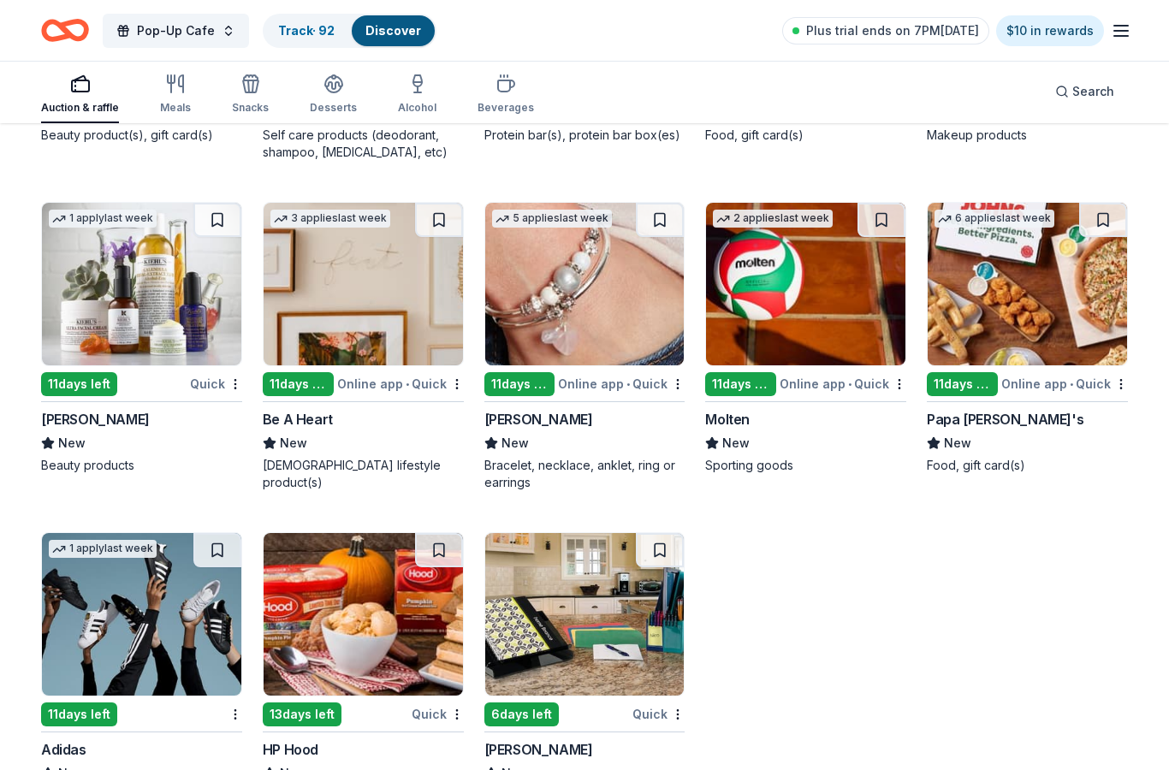
click at [848, 304] on img at bounding box center [805, 284] width 199 height 163
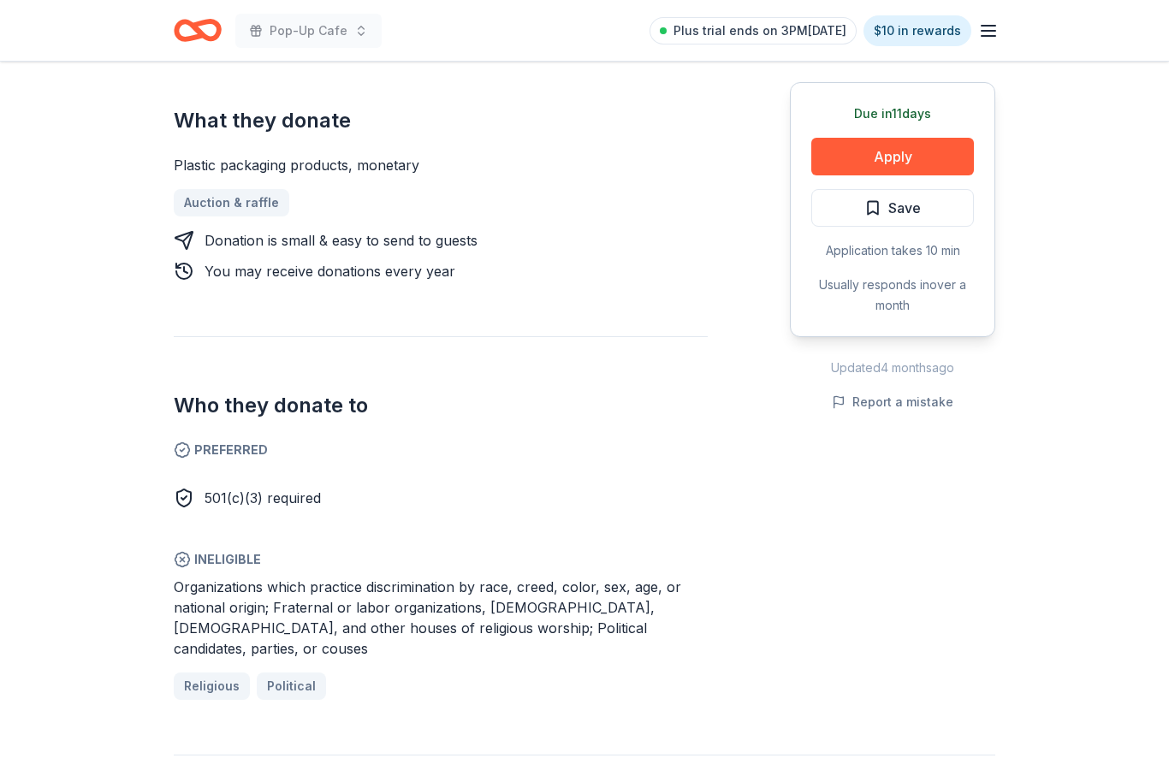
scroll to position [669, 0]
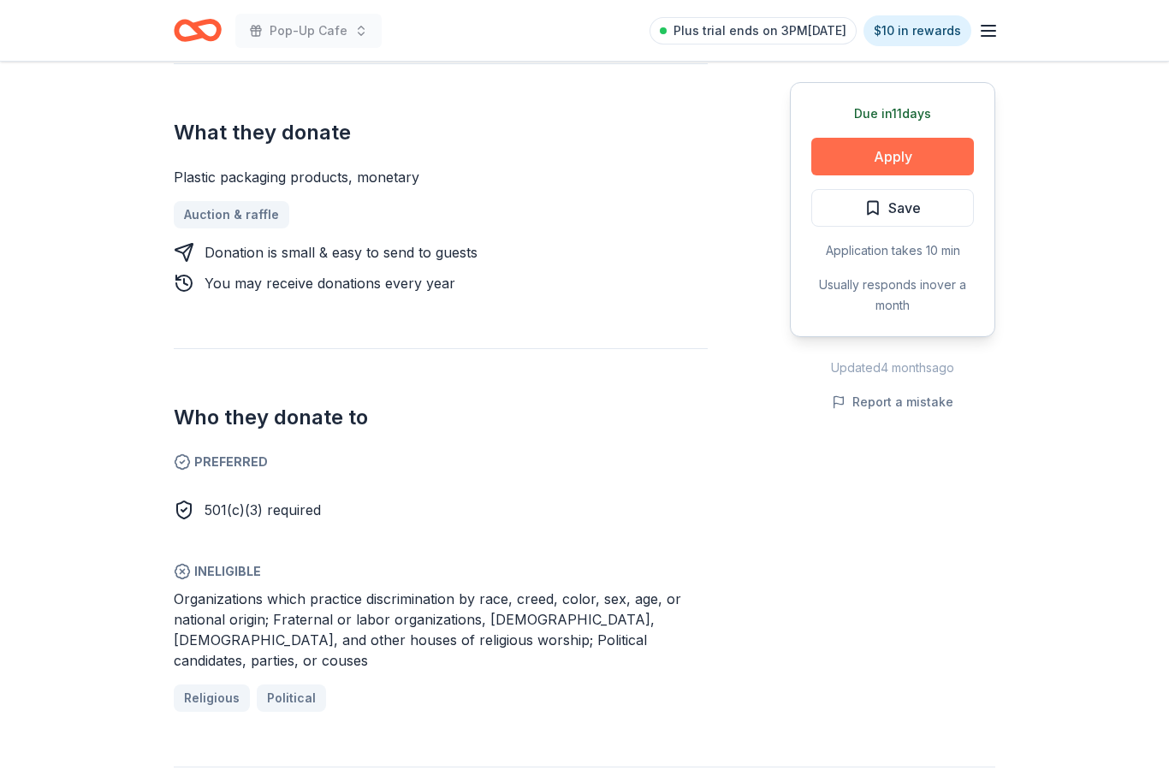
click at [948, 166] on button "Apply" at bounding box center [893, 157] width 163 height 38
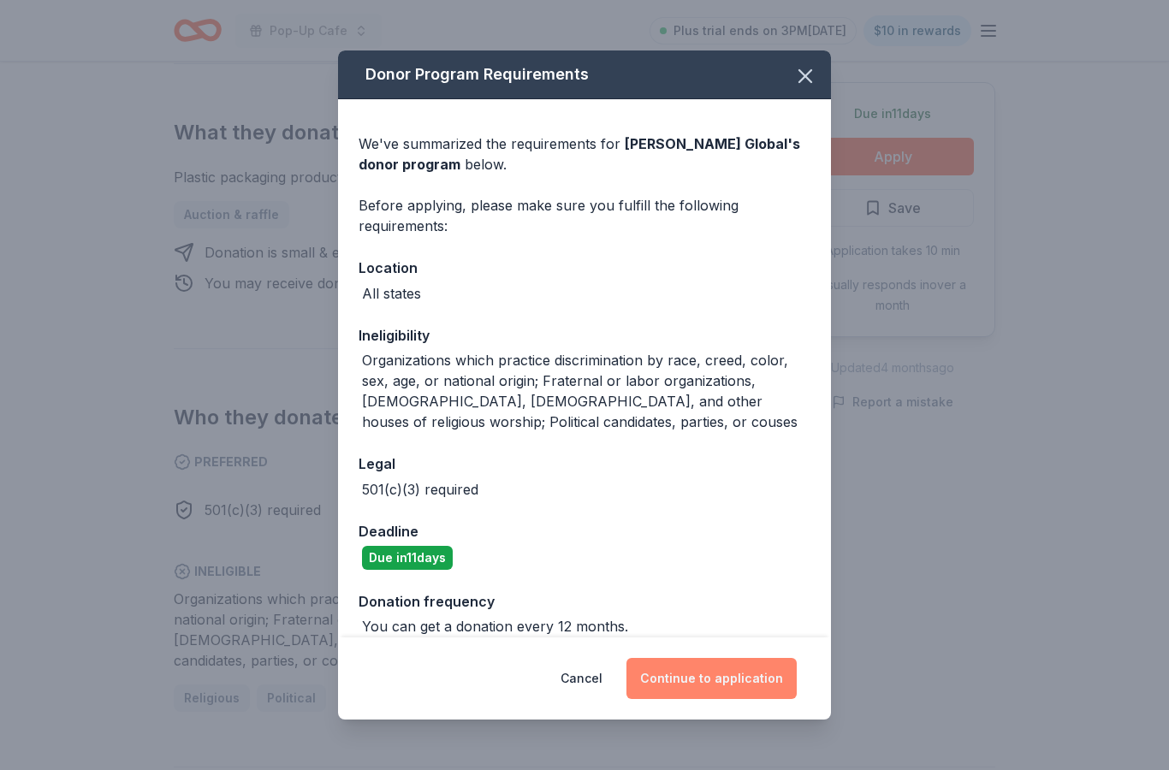
click at [756, 681] on button "Continue to application" at bounding box center [712, 678] width 170 height 41
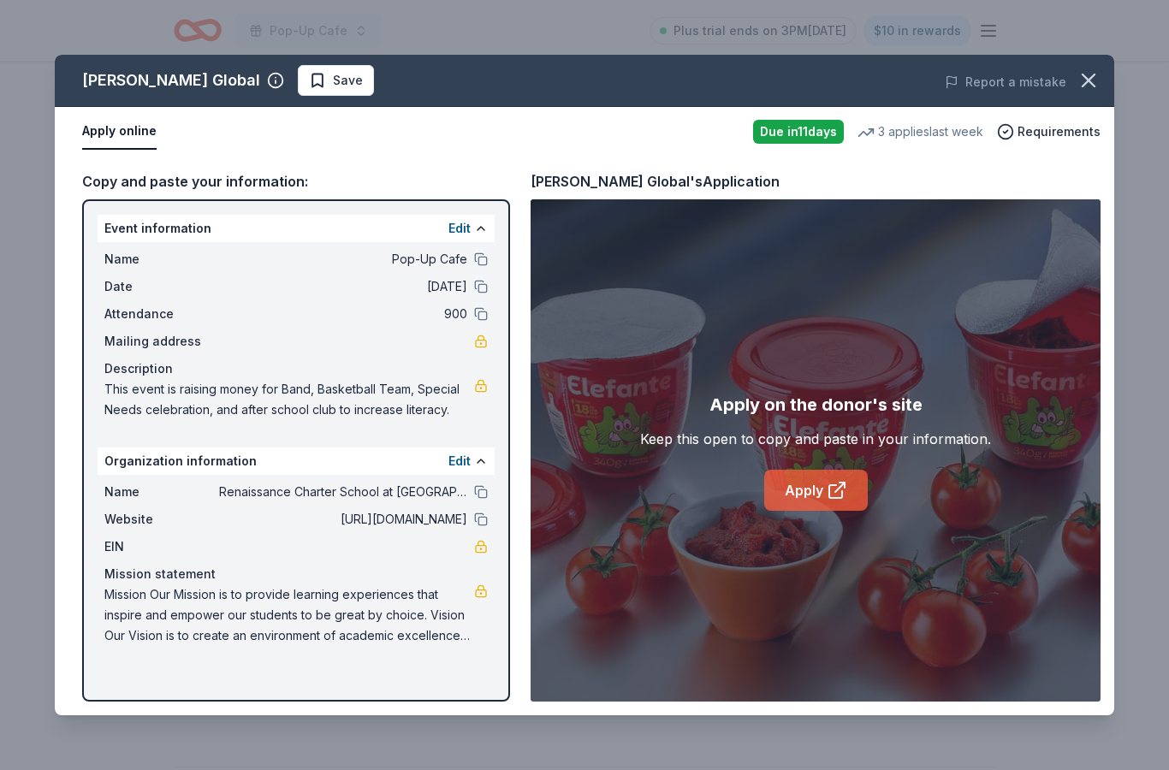
click at [840, 494] on icon at bounding box center [837, 490] width 21 height 21
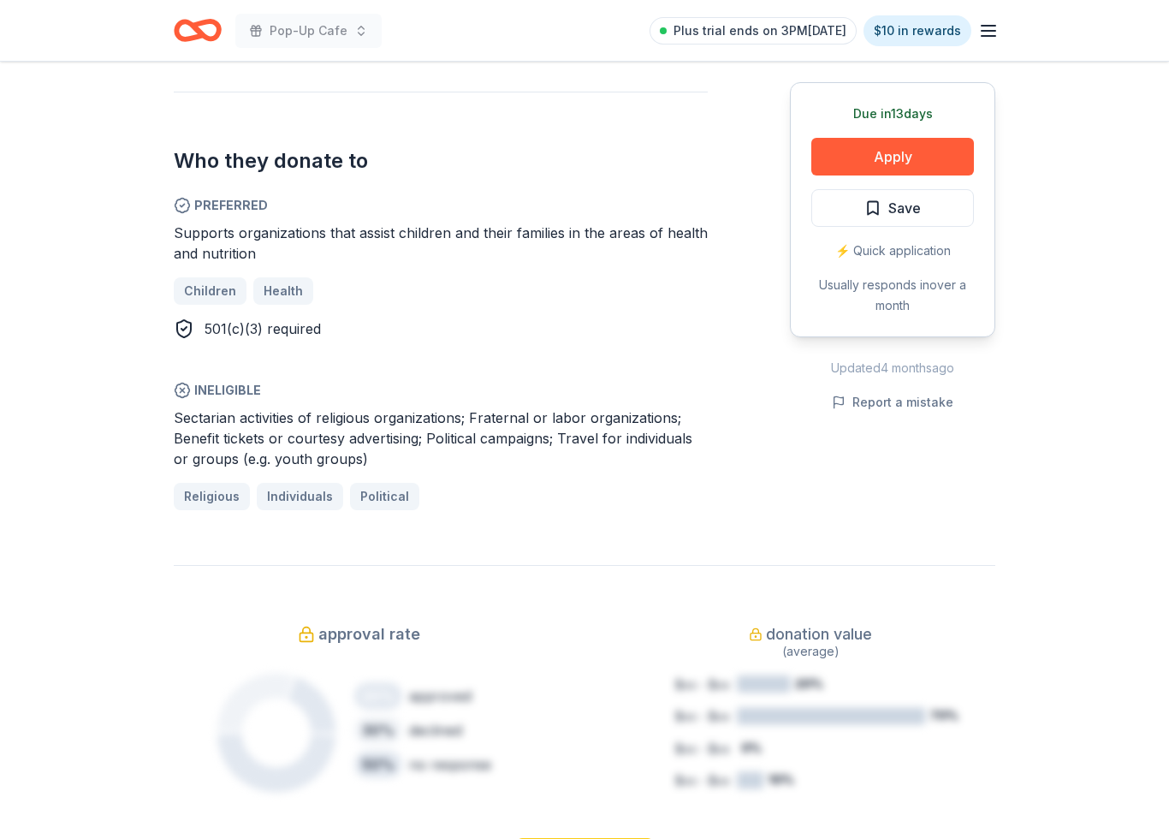
scroll to position [687, 0]
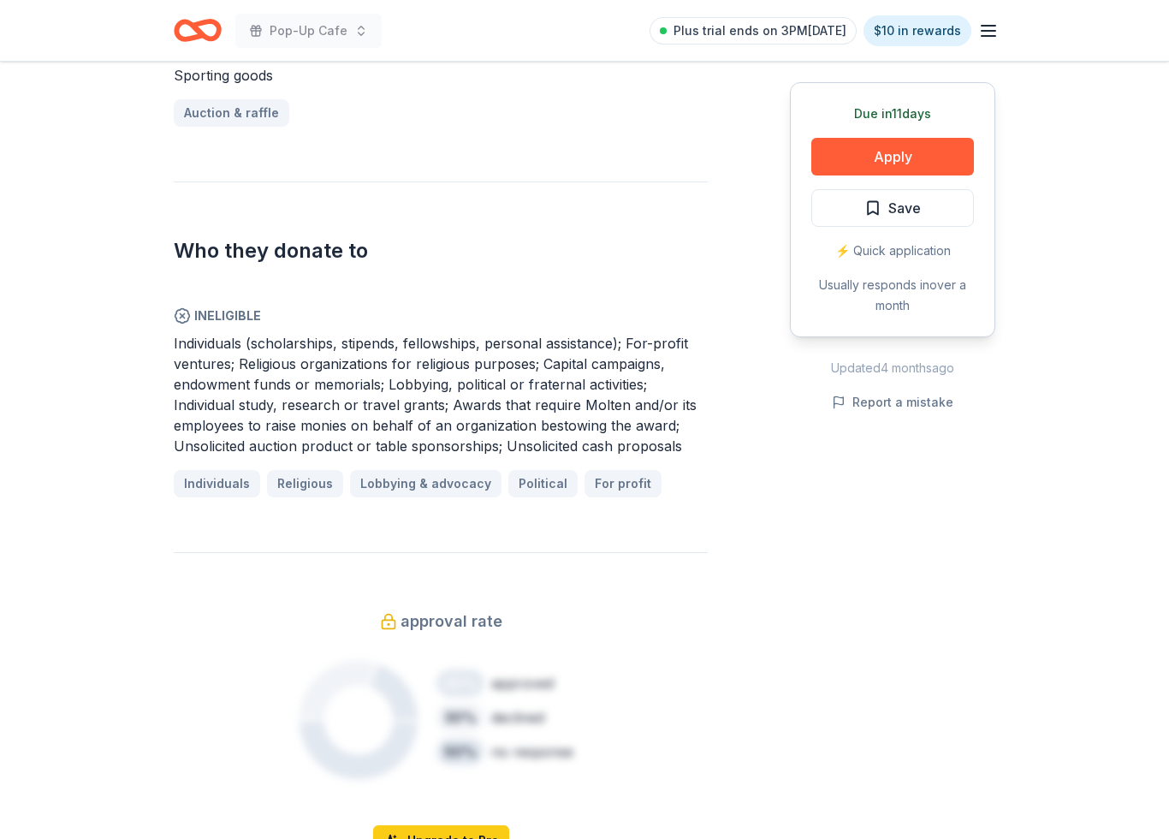
scroll to position [770, 0]
click at [918, 147] on button "Apply" at bounding box center [893, 157] width 163 height 38
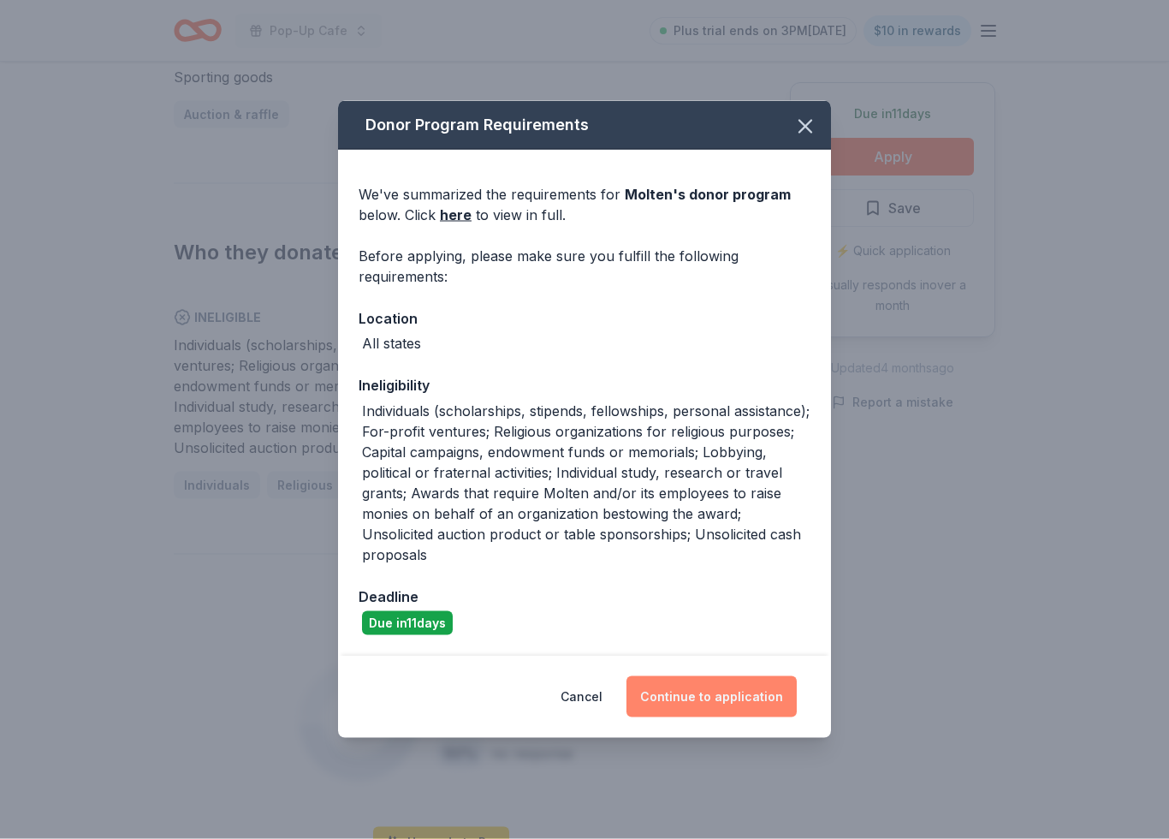
click at [753, 709] on button "Continue to application" at bounding box center [712, 696] width 170 height 41
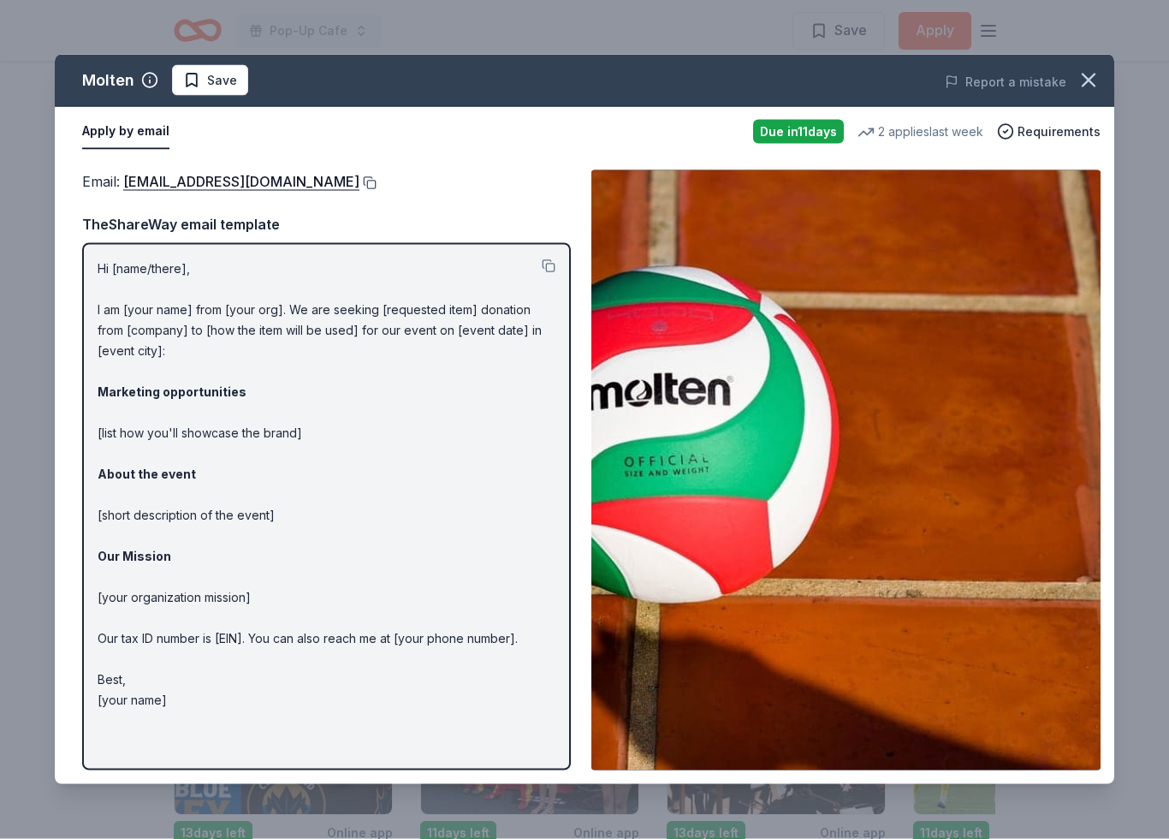
click at [360, 178] on button at bounding box center [368, 183] width 17 height 14
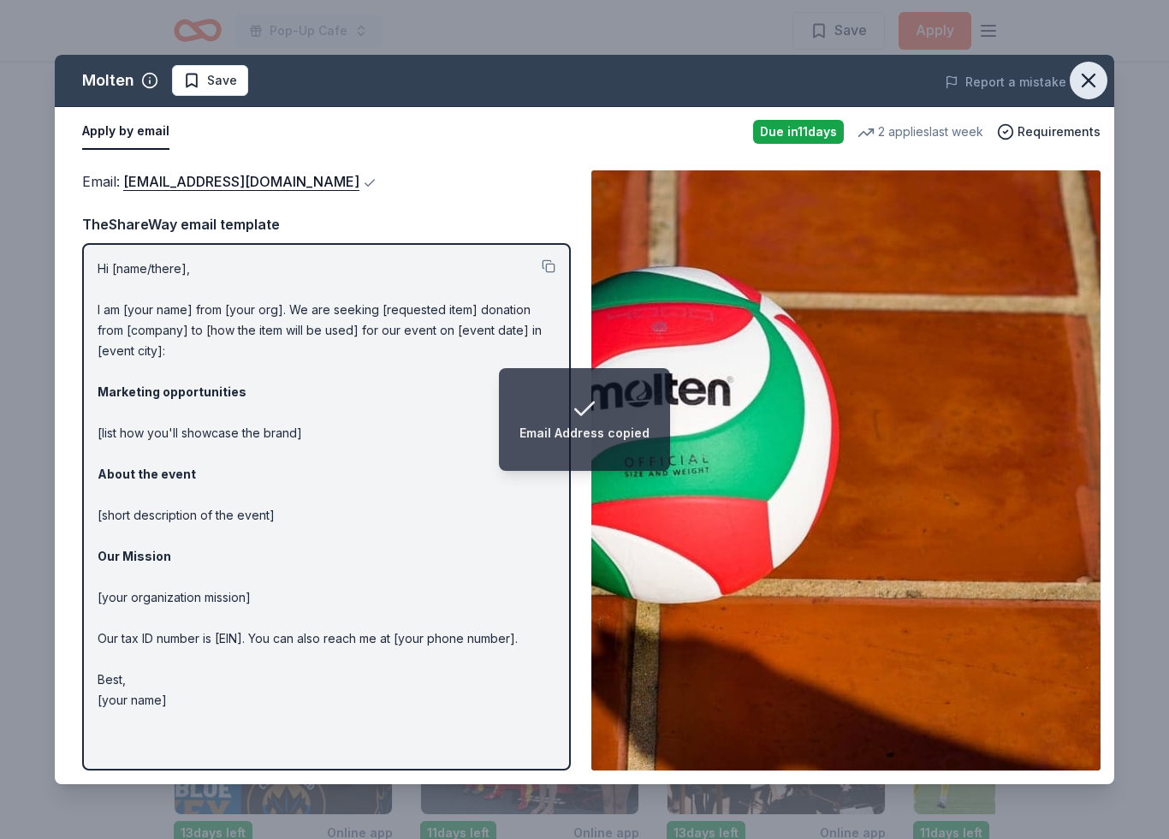
click at [1089, 77] on icon "button" at bounding box center [1089, 80] width 24 height 24
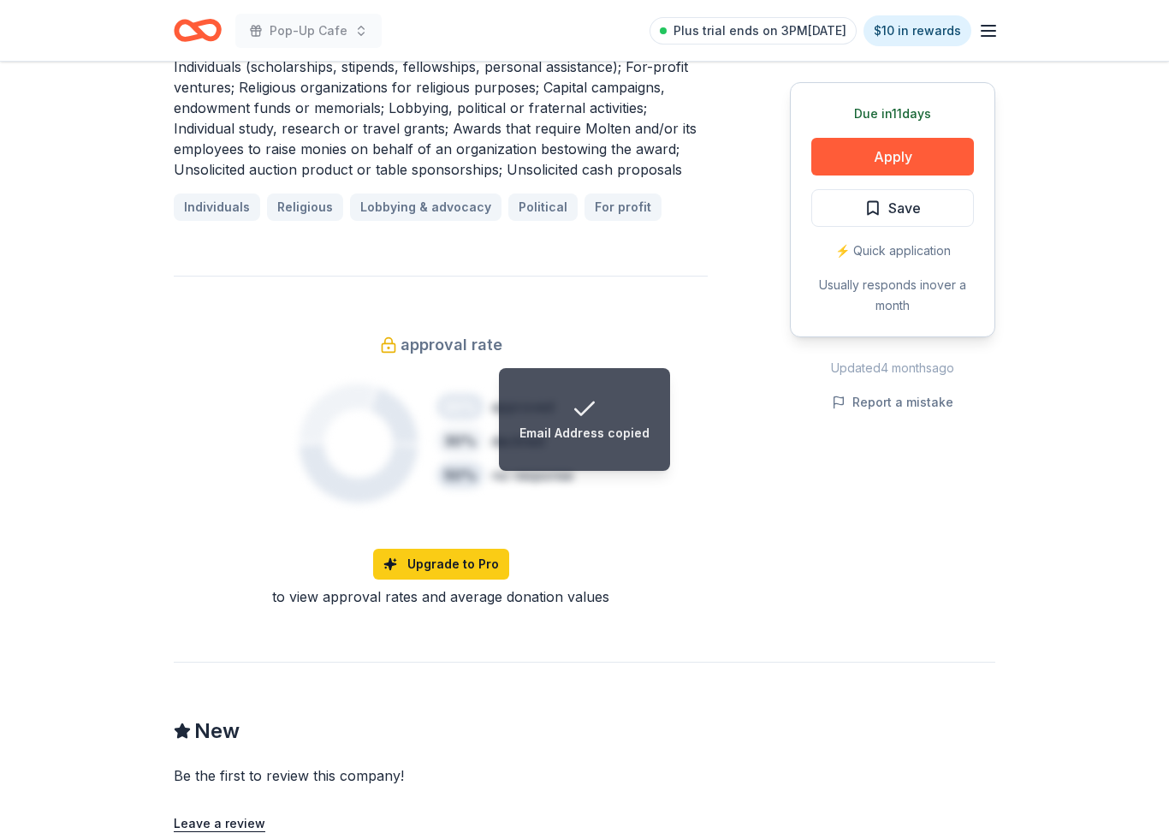
scroll to position [1031, 0]
